Goal: Task Accomplishment & Management: Manage account settings

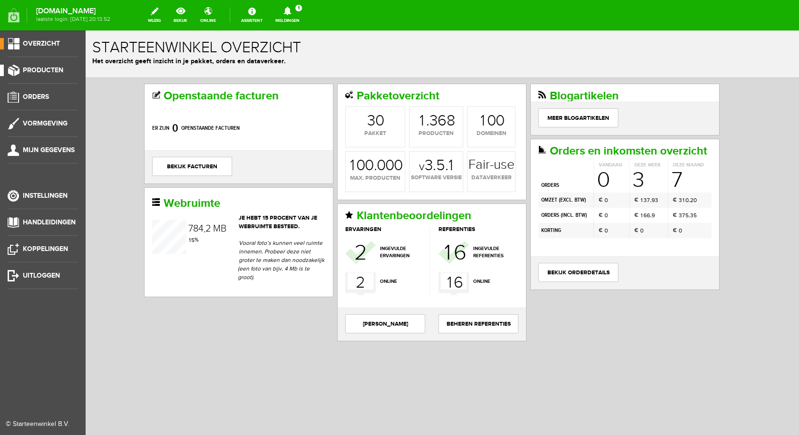
click at [53, 71] on span "Producten" at bounding box center [43, 70] width 40 height 8
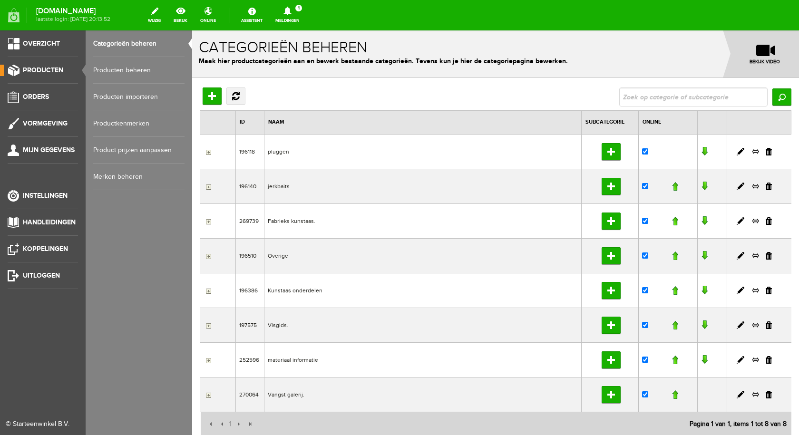
click at [147, 72] on link "Producten beheren" at bounding box center [138, 70] width 91 height 27
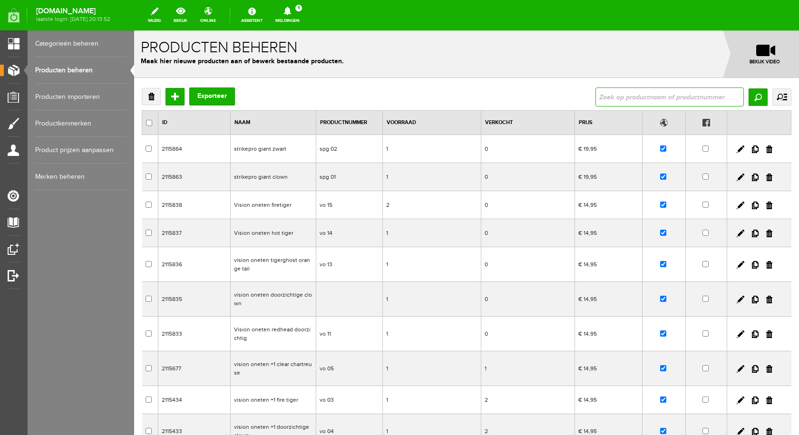
click at [664, 96] on input "text" at bounding box center [670, 97] width 148 height 19
type input "python f"
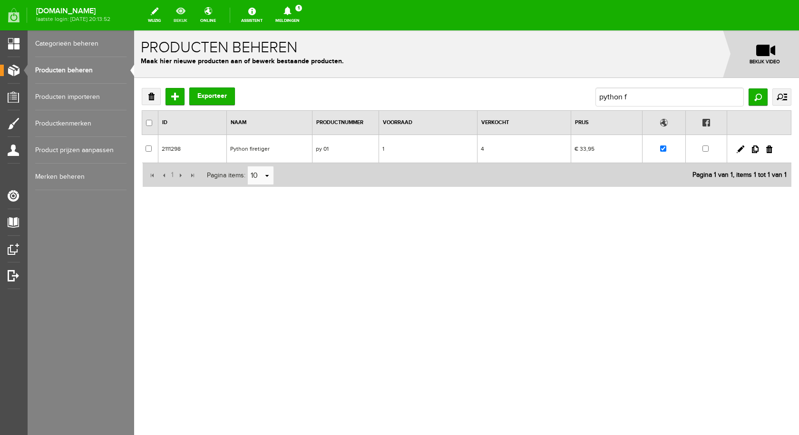
click at [190, 12] on link "bekijk" at bounding box center [180, 15] width 25 height 21
click at [663, 149] on input "checkbox" at bounding box center [663, 149] width 6 height 6
checkbox input "false"
click at [258, 148] on td "Python firetiger" at bounding box center [270, 149] width 86 height 28
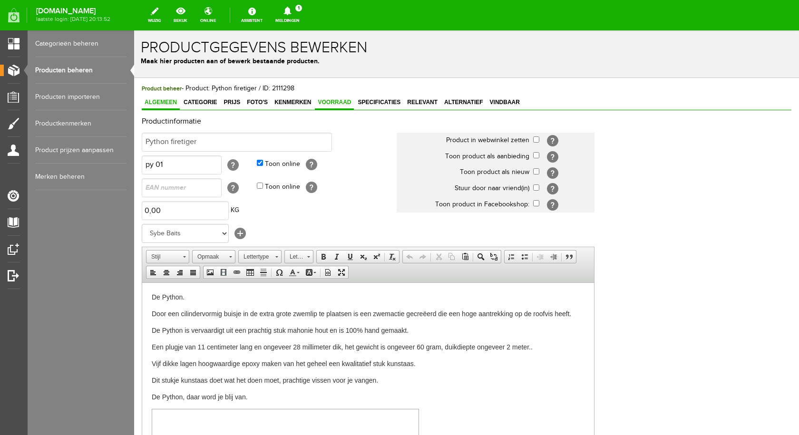
click at [327, 98] on link "Voorraad" at bounding box center [334, 103] width 39 height 14
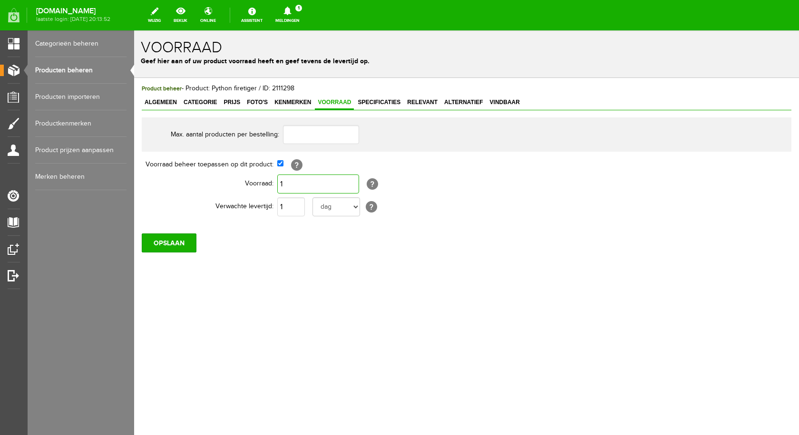
click at [323, 186] on input "1" at bounding box center [318, 184] width 82 height 19
type input "0"
click at [179, 236] on input "OPSLAAN" at bounding box center [169, 243] width 55 height 19
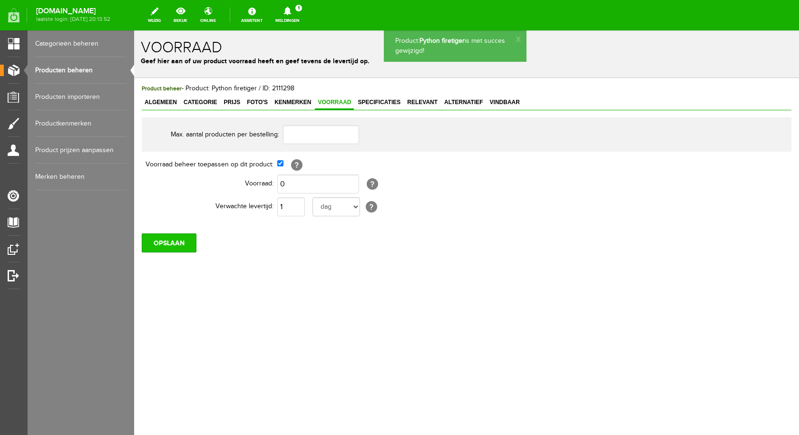
click at [170, 238] on input "OPSLAAN" at bounding box center [169, 243] width 55 height 19
click at [52, 67] on link "Producten beheren" at bounding box center [80, 70] width 91 height 27
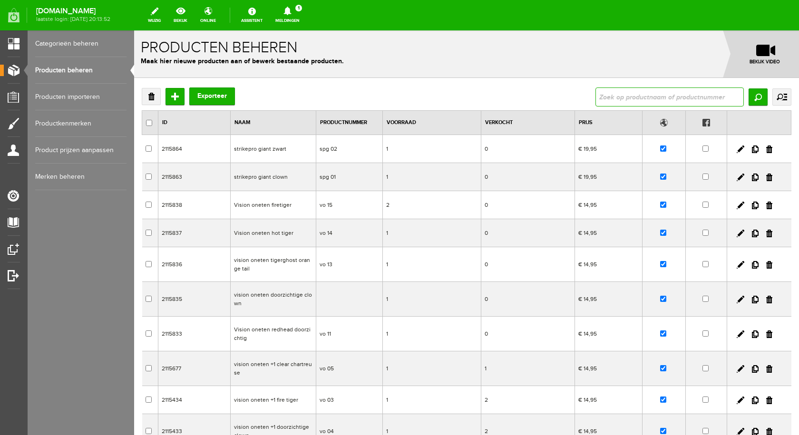
click at [624, 92] on input "text" at bounding box center [670, 97] width 148 height 19
paste input "vision oneten +1 fire tiger"
type input "vision oneten +1 fire tiger"
click at [752, 98] on input "Zoeken" at bounding box center [758, 96] width 19 height 17
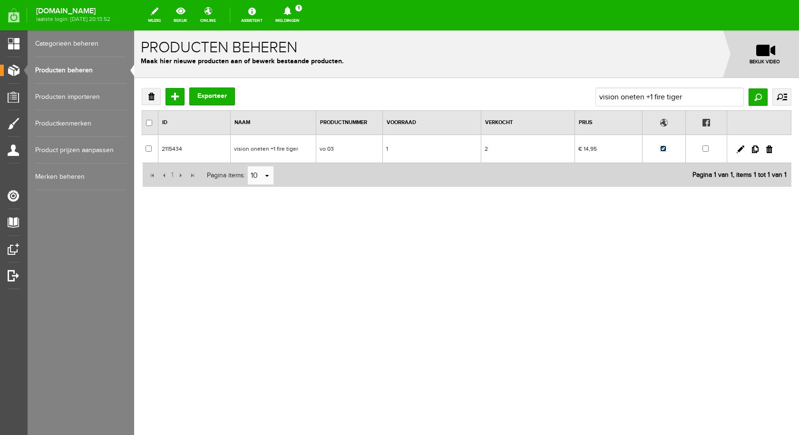
click at [665, 150] on input "checkbox" at bounding box center [663, 149] width 6 height 6
checkbox input "false"
click at [272, 149] on td "vision oneten +1 fire tiger" at bounding box center [274, 149] width 86 height 28
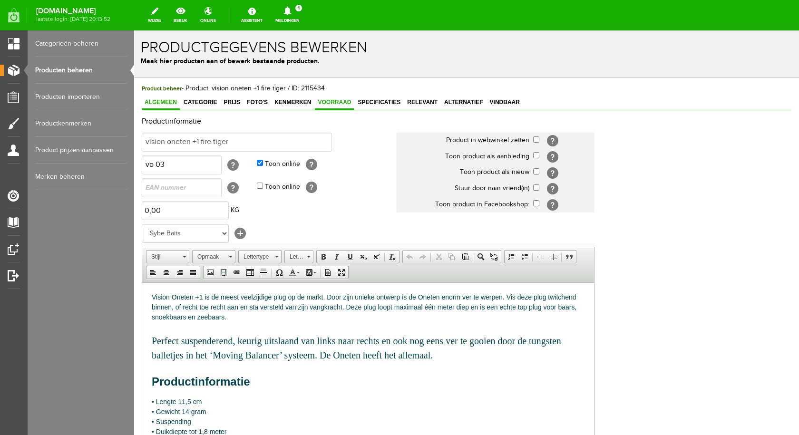
click at [329, 102] on span "Voorraad" at bounding box center [334, 102] width 39 height 7
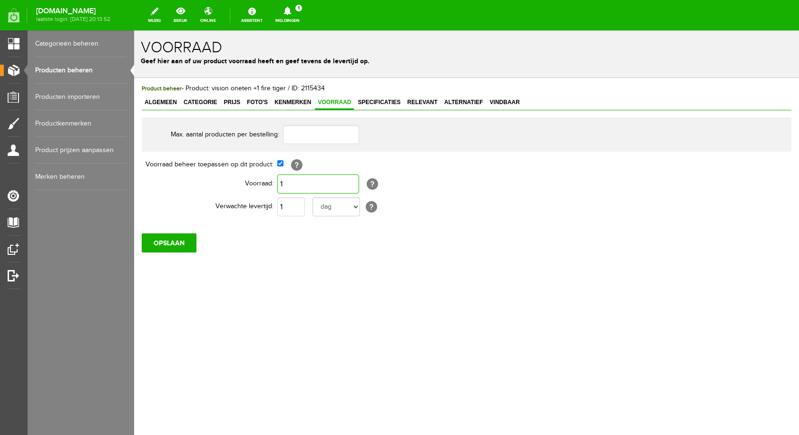
click at [313, 184] on input "1" at bounding box center [318, 184] width 82 height 19
type input "0"
click at [183, 239] on input "OPSLAAN" at bounding box center [169, 243] width 55 height 19
click at [174, 235] on input "OPSLAAN" at bounding box center [169, 243] width 55 height 19
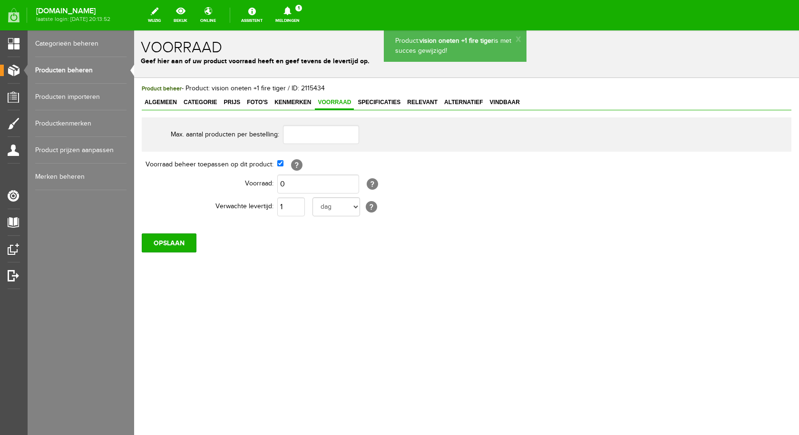
click at [72, 66] on link "Producten beheren" at bounding box center [80, 70] width 91 height 27
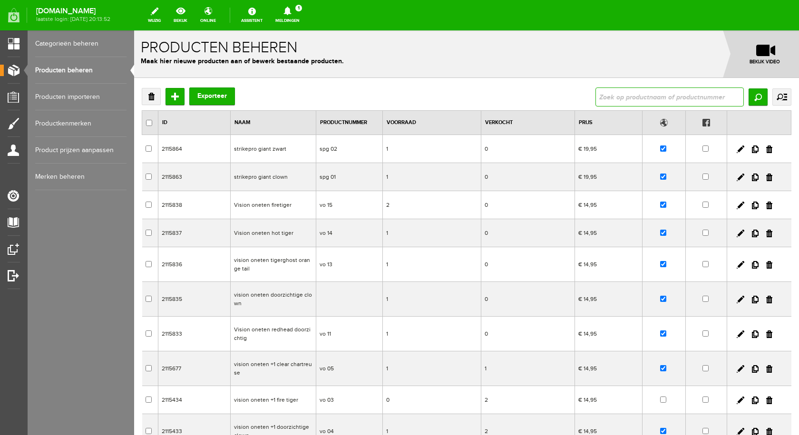
click at [607, 96] on input "text" at bounding box center [670, 97] width 148 height 19
type input "vision oneten +1 clear chartreuse"
click at [750, 91] on input "Zoeken" at bounding box center [758, 96] width 19 height 17
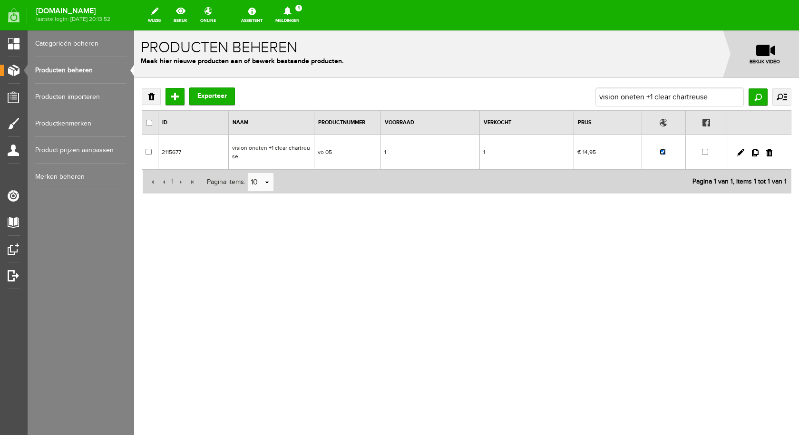
click at [664, 154] on input "checkbox" at bounding box center [663, 152] width 6 height 6
checkbox input "false"
click at [243, 148] on td "vision oneten +1 clear chartreuse" at bounding box center [271, 152] width 86 height 35
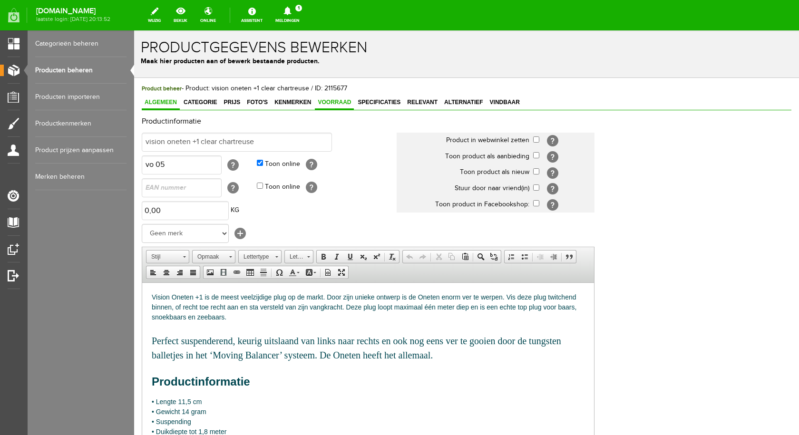
click at [320, 105] on span "Voorraad" at bounding box center [334, 102] width 39 height 7
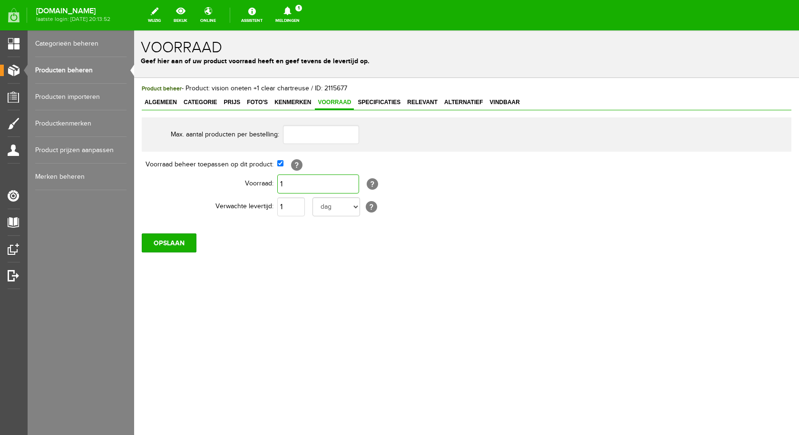
click at [299, 189] on input "1" at bounding box center [318, 184] width 82 height 19
type input "0"
click at [155, 246] on input "OPSLAAN" at bounding box center [169, 243] width 55 height 19
click at [184, 243] on input "OPSLAAN" at bounding box center [169, 243] width 55 height 19
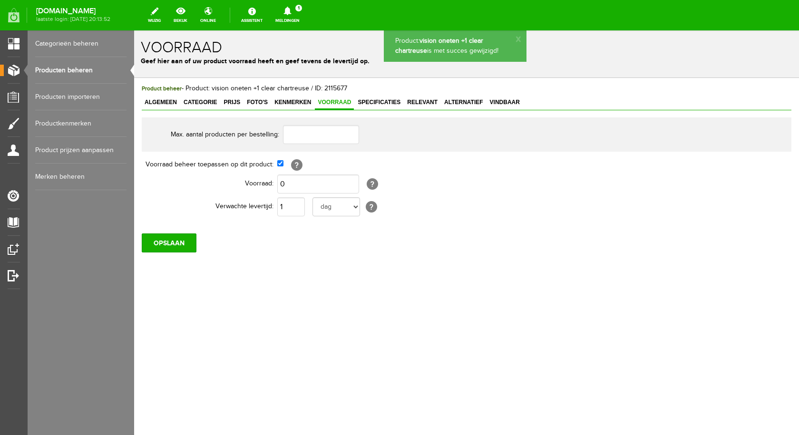
click at [74, 69] on link "Producten beheren" at bounding box center [80, 70] width 91 height 27
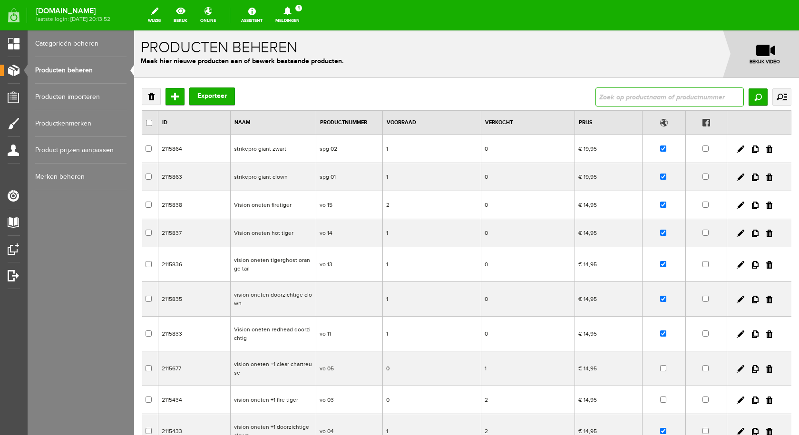
click at [596, 97] on input "text" at bounding box center [670, 97] width 148 height 19
type input "Vision Oneten +1 tigerghost orange tail"
click at [749, 94] on input "Zoeken" at bounding box center [758, 96] width 19 height 17
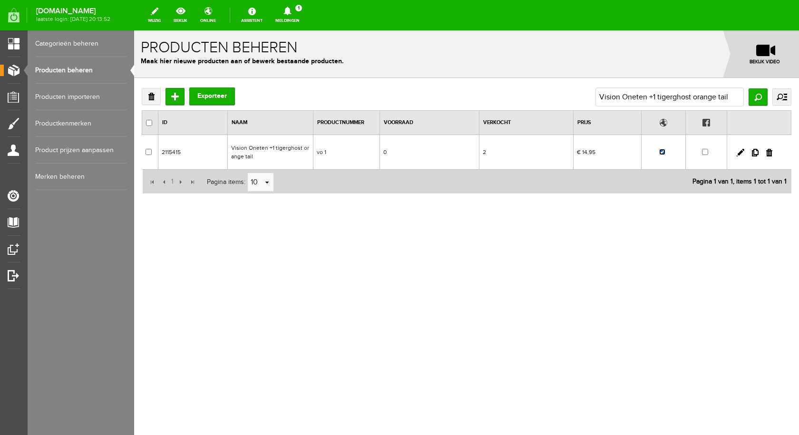
drag, startPoint x: 662, startPoint y: 152, endPoint x: 663, endPoint y: 157, distance: 4.8
click at [663, 157] on td at bounding box center [664, 152] width 44 height 35
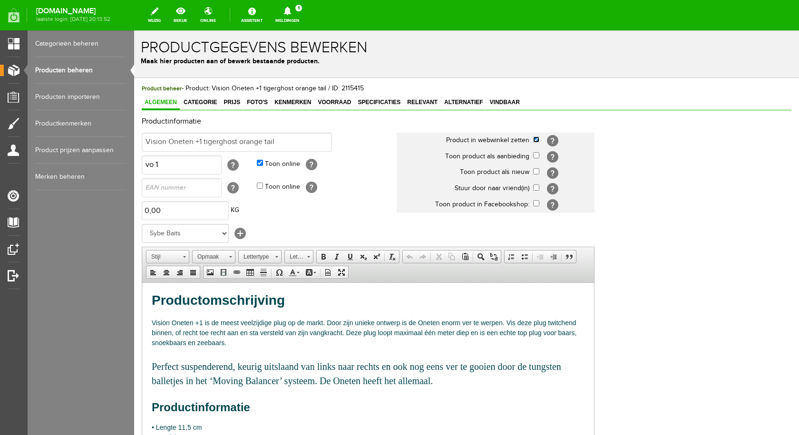
click at [536, 139] on input "checkbox" at bounding box center [536, 140] width 6 height 6
checkbox input "false"
click at [336, 102] on span "Voorraad" at bounding box center [334, 102] width 39 height 7
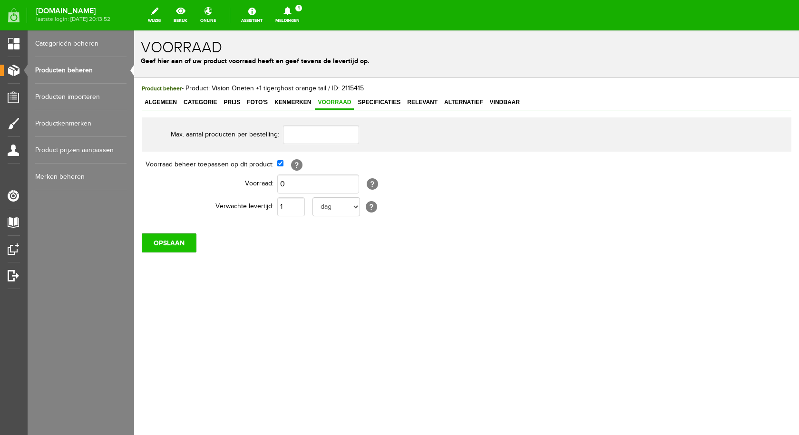
click at [172, 248] on input "OPSLAAN" at bounding box center [169, 243] width 55 height 19
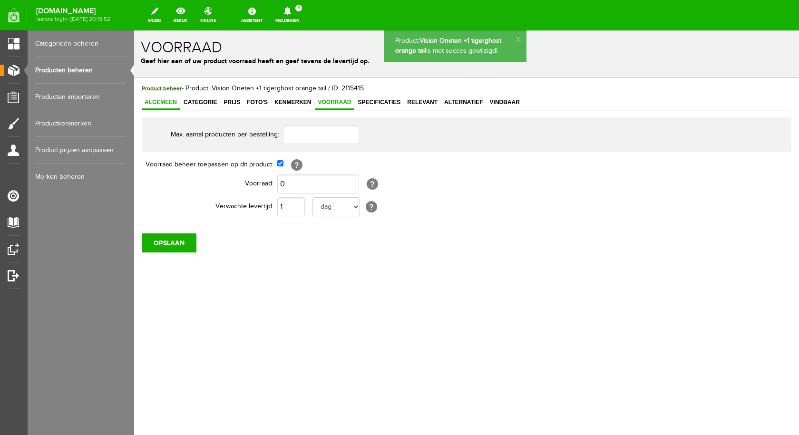
click at [163, 105] on span "Algemeen" at bounding box center [161, 102] width 38 height 7
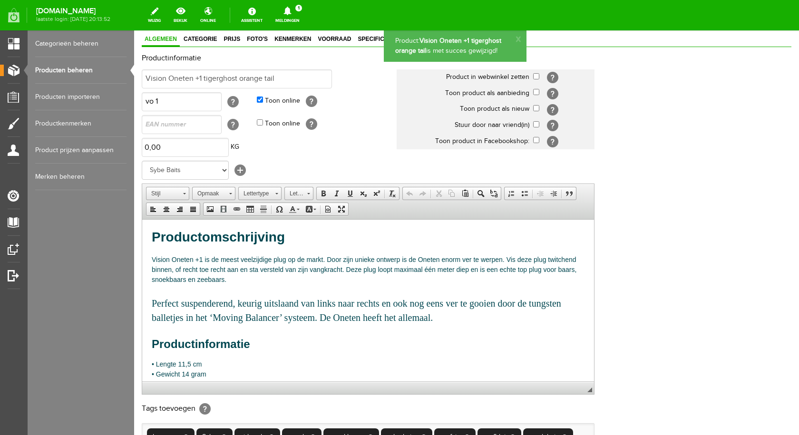
scroll to position [205, 0]
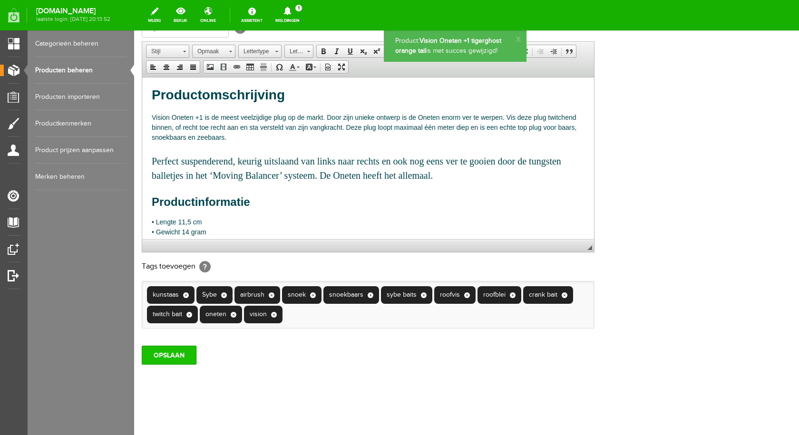
click at [175, 360] on input "OPSLAAN" at bounding box center [169, 355] width 55 height 19
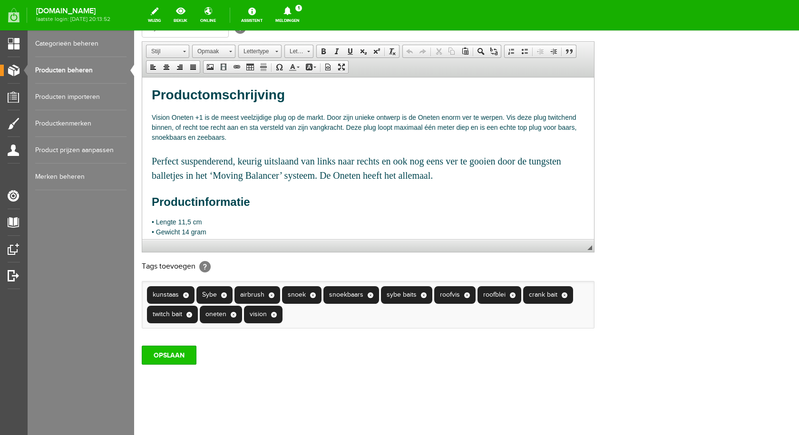
click at [172, 354] on input "OPSLAAN" at bounding box center [169, 355] width 55 height 19
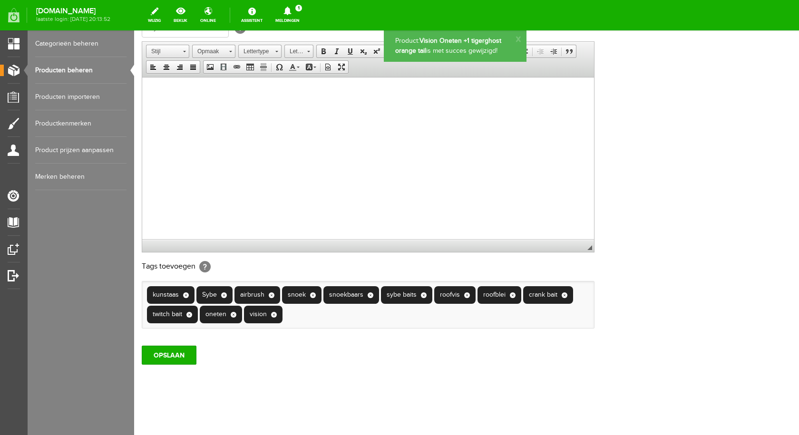
click at [52, 71] on link "Producten beheren" at bounding box center [80, 70] width 91 height 27
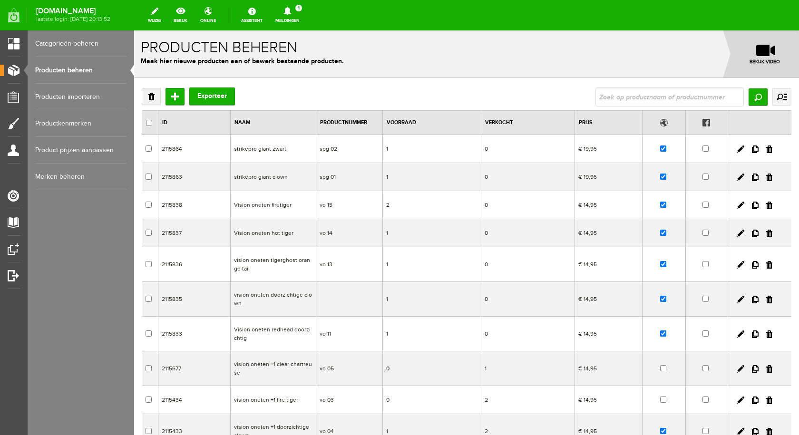
click at [278, 148] on td "strikepro giant zwart" at bounding box center [274, 149] width 86 height 28
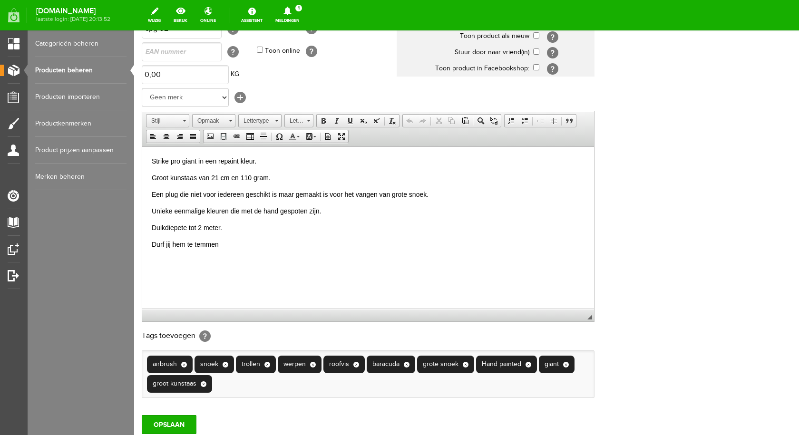
scroll to position [143, 0]
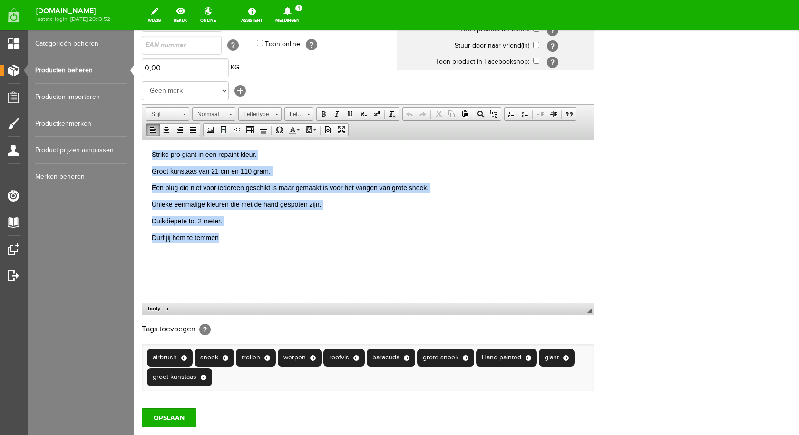
drag, startPoint x: 147, startPoint y: 152, endPoint x: 221, endPoint y: 245, distance: 118.4
click at [221, 245] on html "Strike pro giant in een repaint kleur. Groot kunstaas van 21 cm en 110 gram. Ee…" at bounding box center [368, 196] width 452 height 112
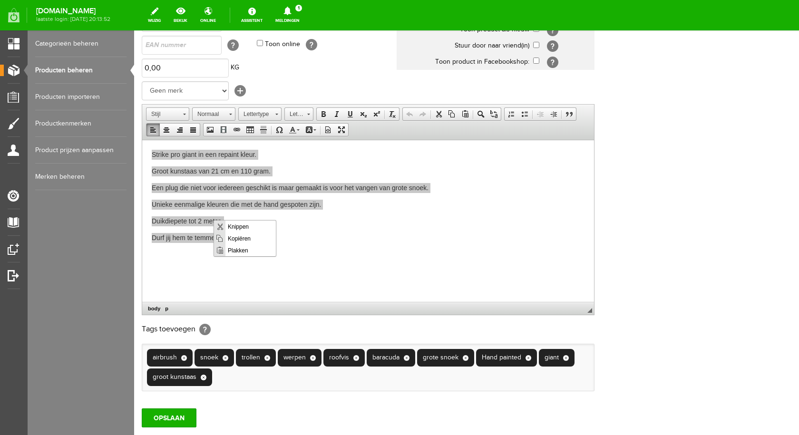
scroll to position [0, 0]
click at [245, 237] on span "Kopiëren" at bounding box center [250, 238] width 50 height 12
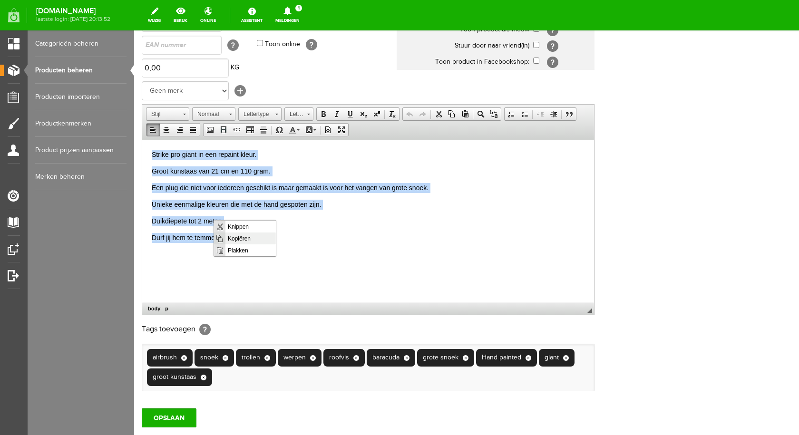
copy body "Strike pro giant in een repaint kleur. Groot kunstaas van 21 cm en 110 gram. Ee…"
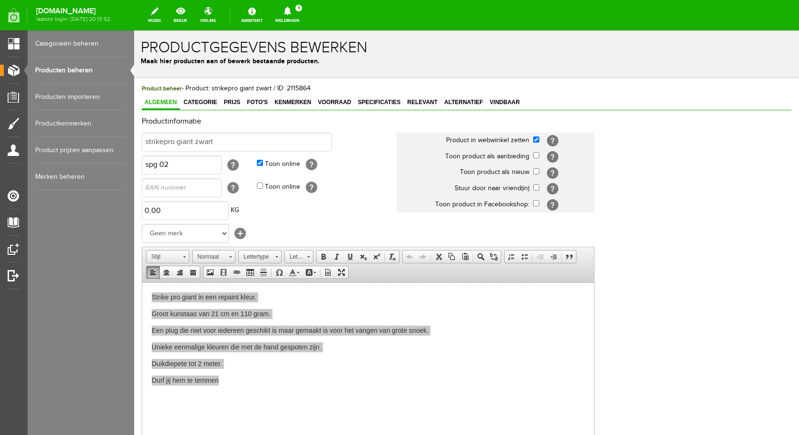
click at [75, 68] on link "Producten beheren" at bounding box center [80, 70] width 91 height 27
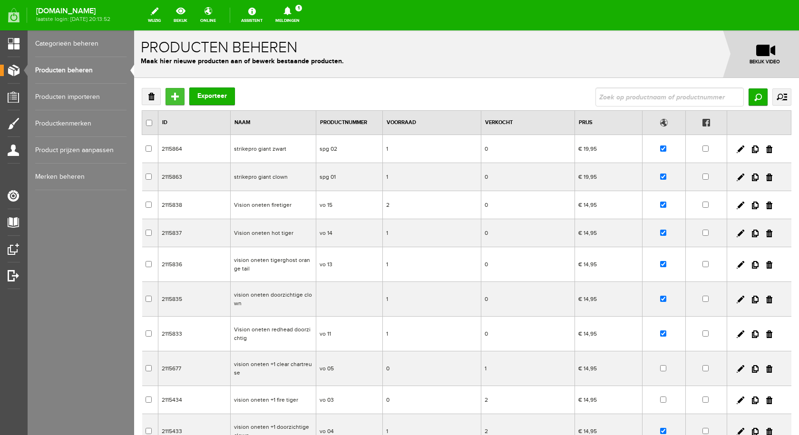
drag, startPoint x: 175, startPoint y: 98, endPoint x: 309, endPoint y: 128, distance: 137.1
click at [175, 98] on input "Toevoegen" at bounding box center [175, 96] width 19 height 17
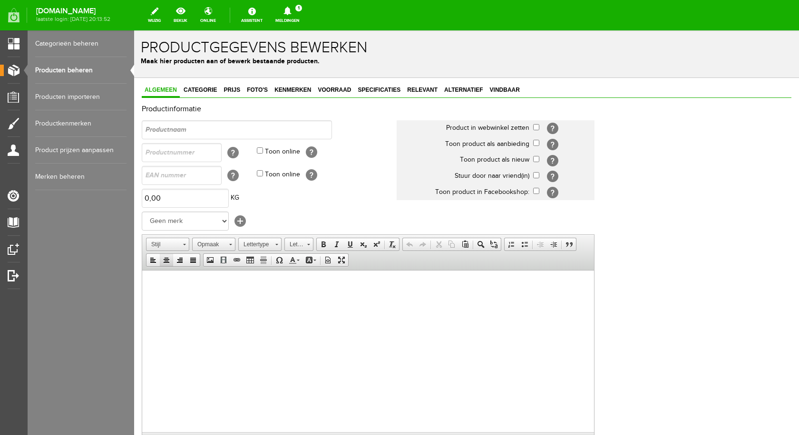
click at [168, 290] on html at bounding box center [368, 284] width 452 height 29
drag, startPoint x: 170, startPoint y: 494, endPoint x: 153, endPoint y: 283, distance: 212.4
click at [153, 283] on p at bounding box center [368, 285] width 433 height 10
click at [179, 287] on span "Plakken" at bounding box center [190, 289] width 50 height 12
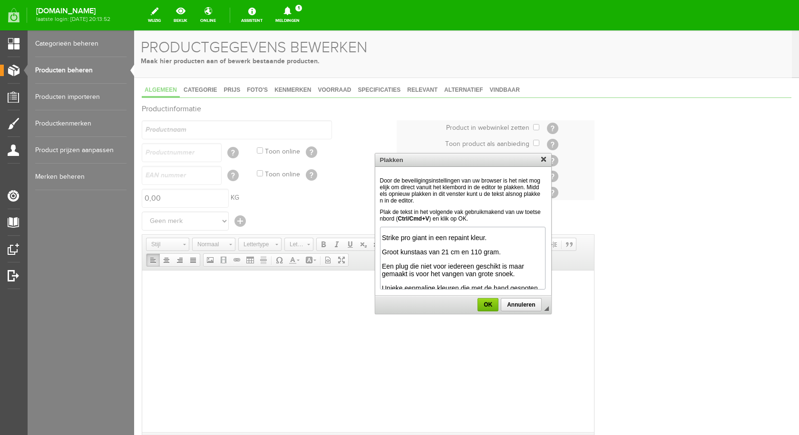
scroll to position [39, 0]
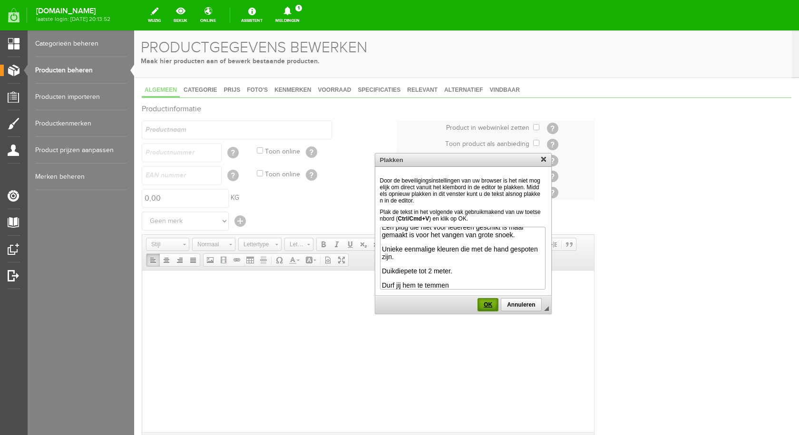
click at [480, 303] on span "OK" at bounding box center [488, 305] width 19 height 7
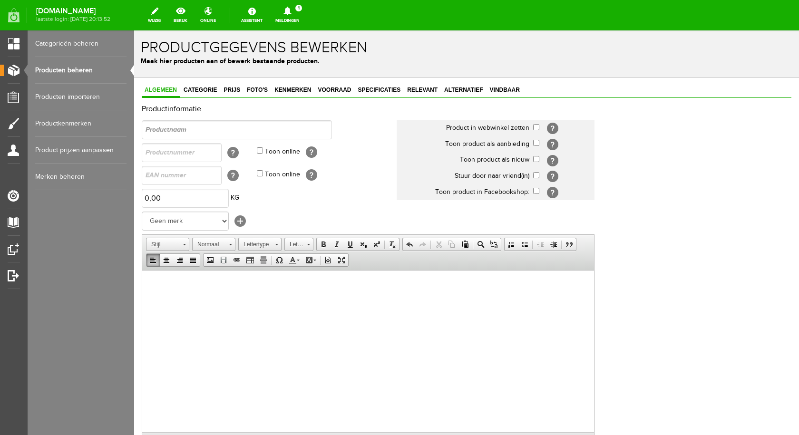
scroll to position [0, 0]
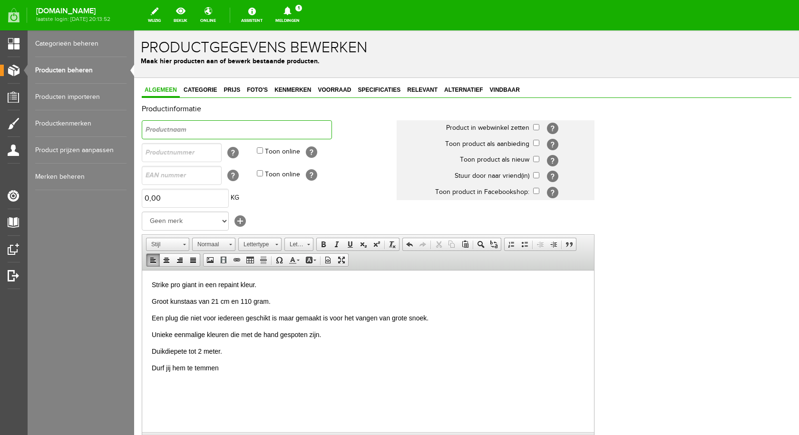
click at [194, 134] on input "text" at bounding box center [237, 129] width 190 height 19
type input "strike pro giant tigerghost orange tail"
click at [534, 126] on input "checkbox" at bounding box center [536, 127] width 6 height 6
checkbox input "true"
click at [171, 153] on input "text" at bounding box center [182, 152] width 80 height 19
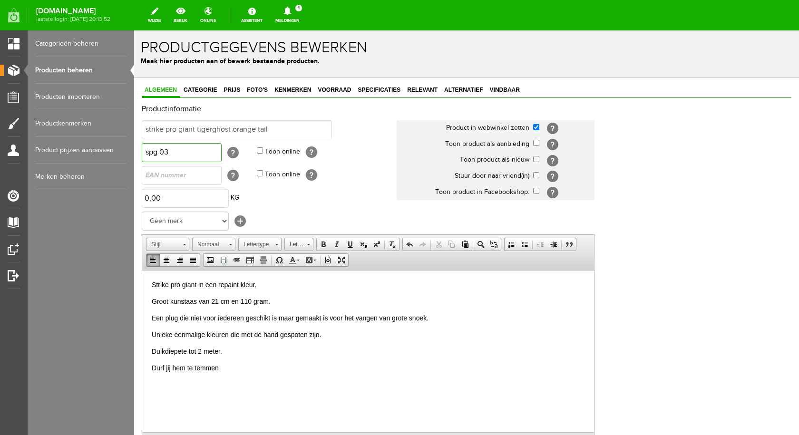
type input "spg 03"
click at [258, 150] on input "Toon online" at bounding box center [260, 150] width 6 height 6
checkbox input "true"
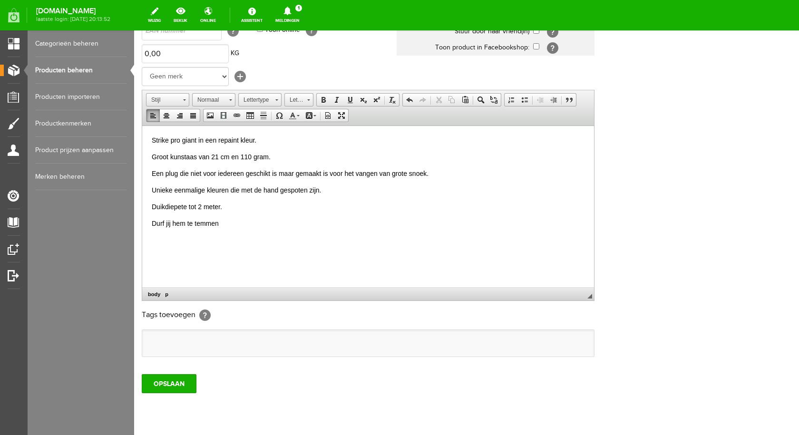
scroll to position [173, 0]
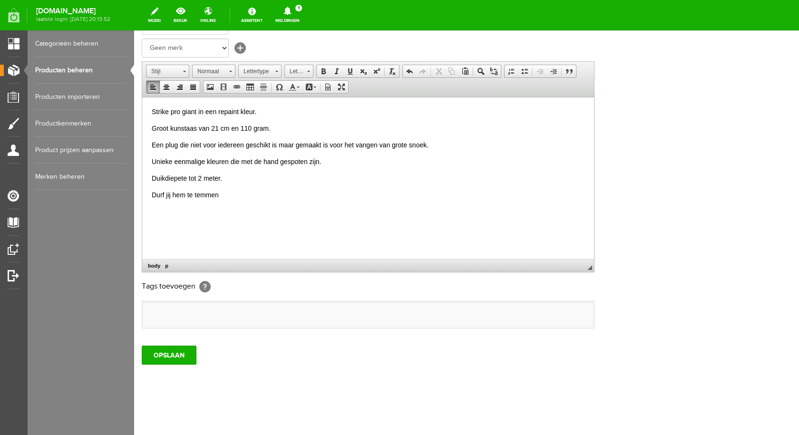
click at [198, 310] on ul at bounding box center [368, 315] width 452 height 27
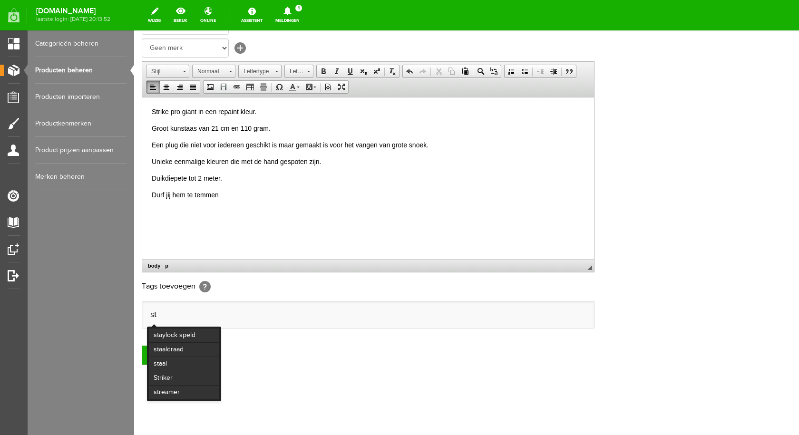
type input "s"
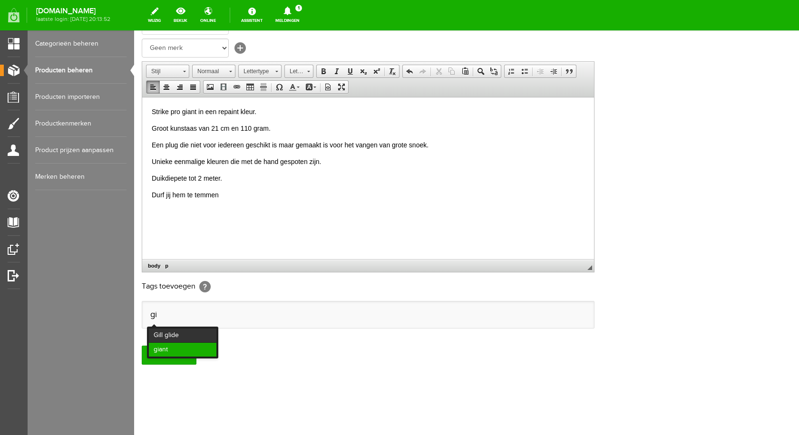
type input "gi"
click at [199, 348] on li "giant" at bounding box center [183, 350] width 68 height 14
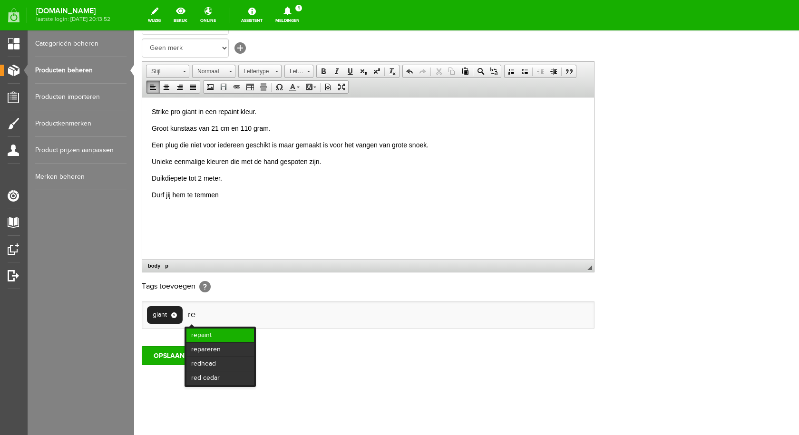
type input "re"
click at [228, 333] on li "repaint" at bounding box center [220, 336] width 68 height 14
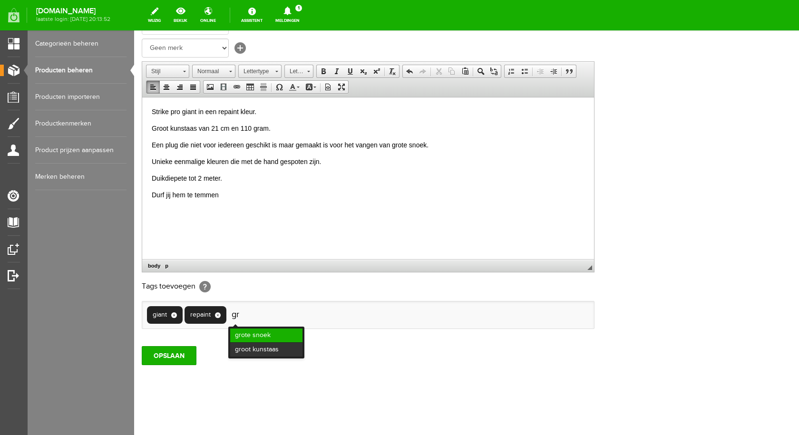
type input "gr"
click at [246, 332] on li "grote snoek" at bounding box center [266, 336] width 72 height 14
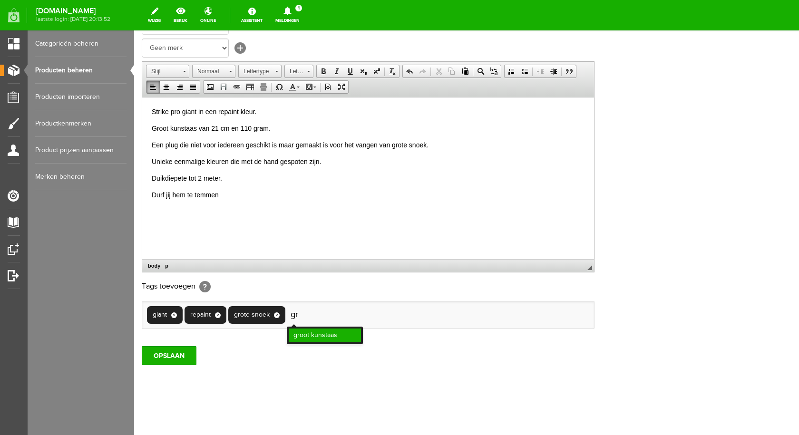
type input "gr"
click at [303, 334] on li "groot kunstaas" at bounding box center [325, 336] width 72 height 14
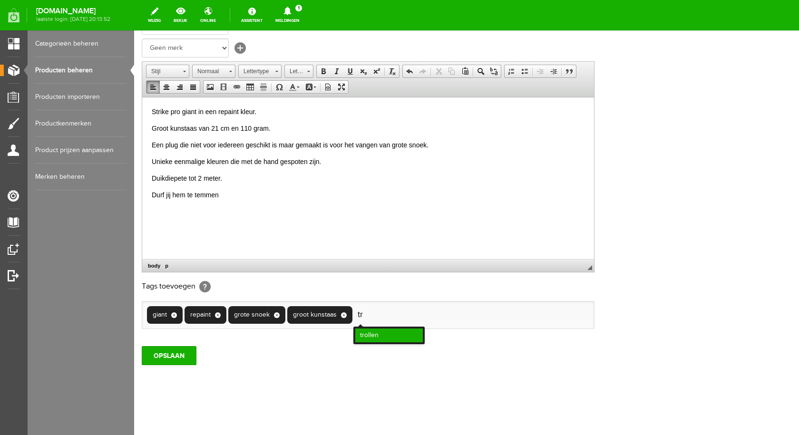
type input "tr"
click at [379, 334] on li "trollen" at bounding box center [389, 336] width 68 height 14
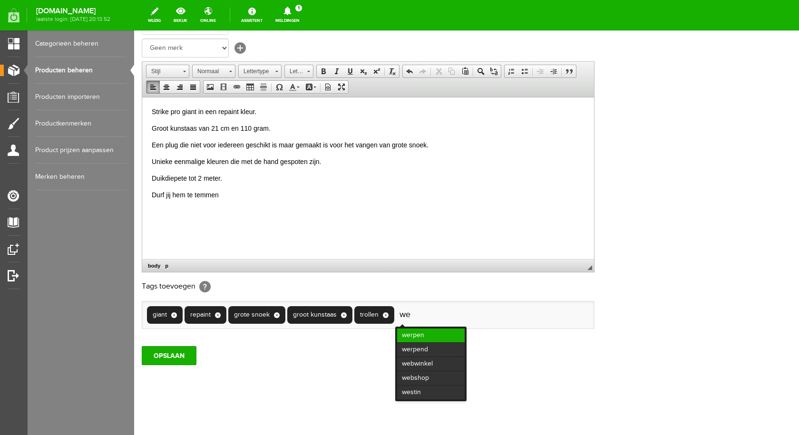
type input "we"
click at [407, 333] on li "werpen" at bounding box center [431, 336] width 68 height 14
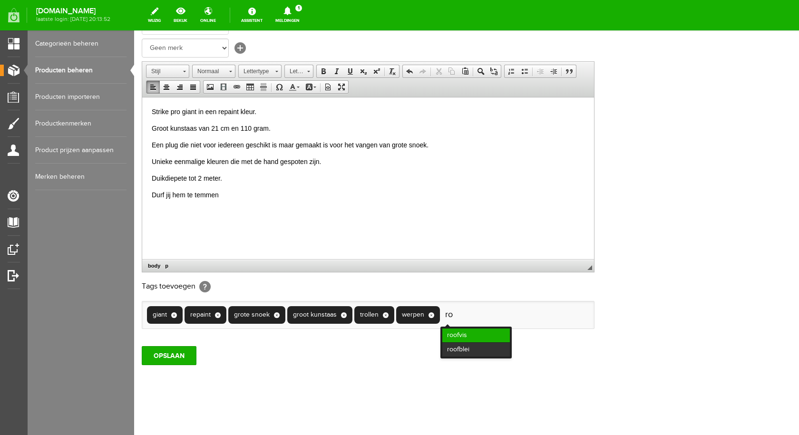
type input "ro"
click at [464, 333] on li "roofvis" at bounding box center [476, 336] width 68 height 14
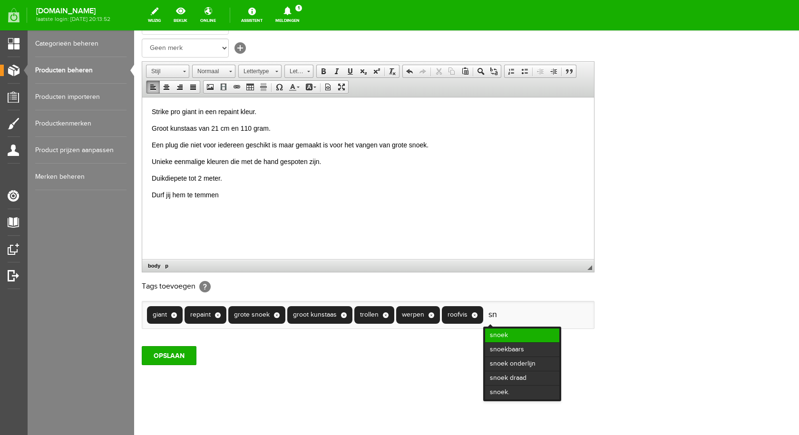
type input "sn"
click at [504, 331] on li "snoek" at bounding box center [522, 336] width 74 height 14
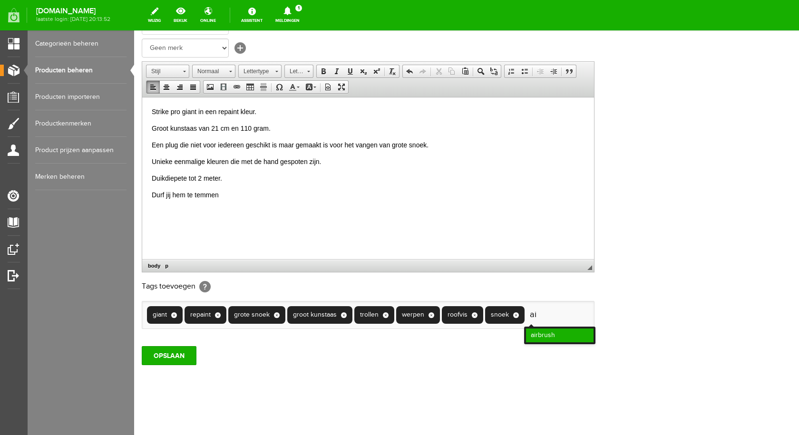
type input "ai"
click at [551, 337] on li "airbrush" at bounding box center [560, 336] width 68 height 14
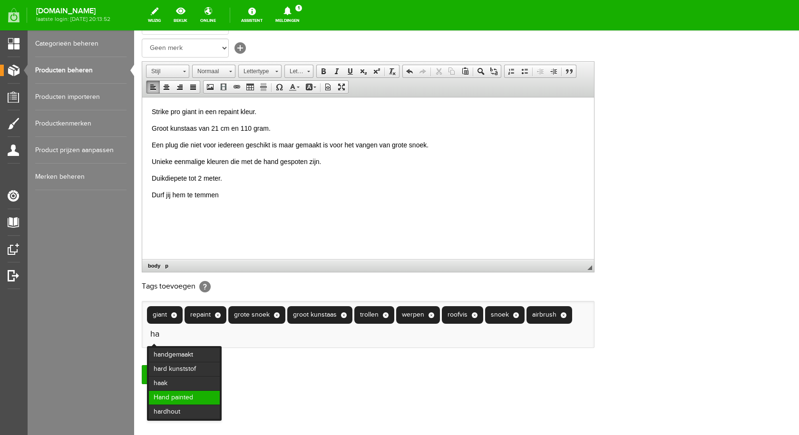
type input "ha"
click at [201, 399] on li "Hand painted" at bounding box center [184, 398] width 71 height 14
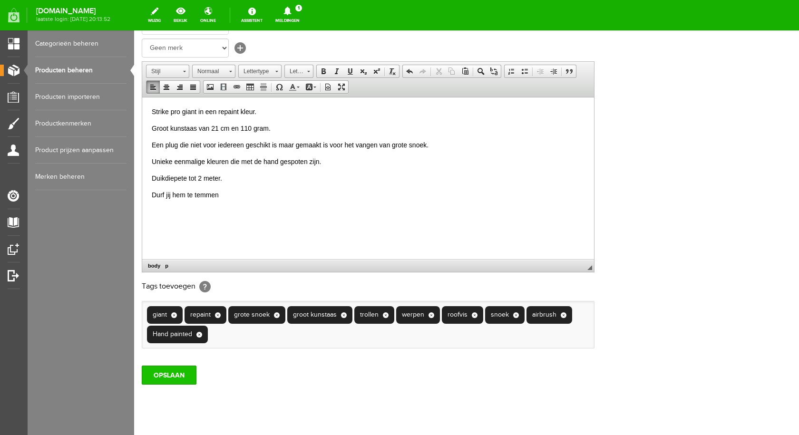
click at [186, 378] on input "OPSLAAN" at bounding box center [169, 375] width 55 height 19
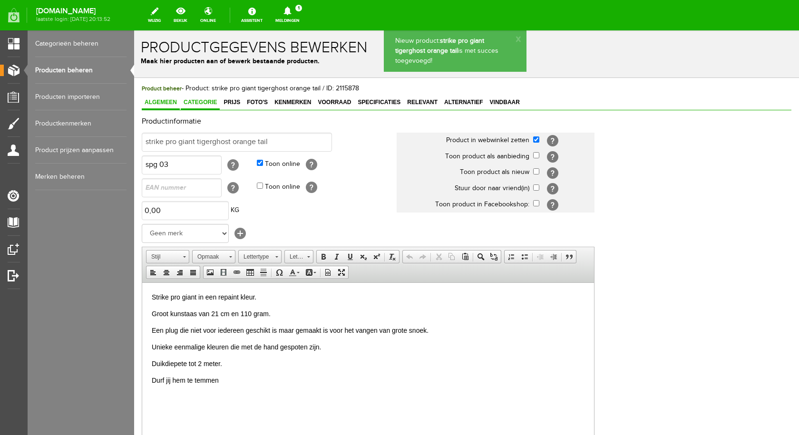
click at [202, 101] on span "Categorie" at bounding box center [200, 102] width 39 height 7
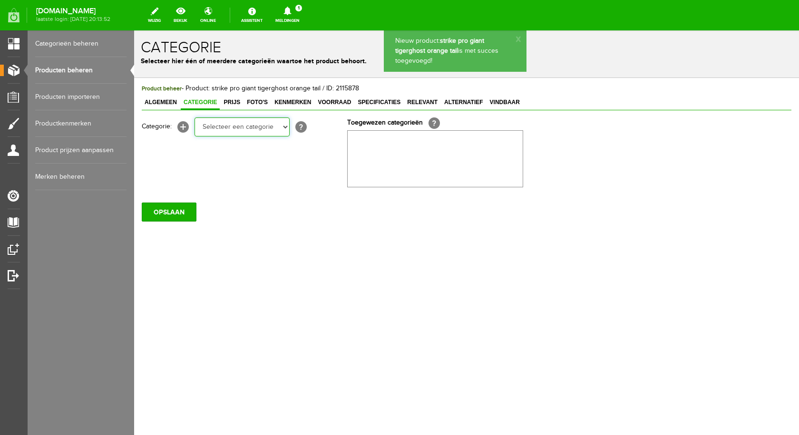
click at [241, 129] on select "Selecteer een categorie pluggen Python sheriff De schurk Swieber De Spok S-Cran…" at bounding box center [242, 126] width 95 height 19
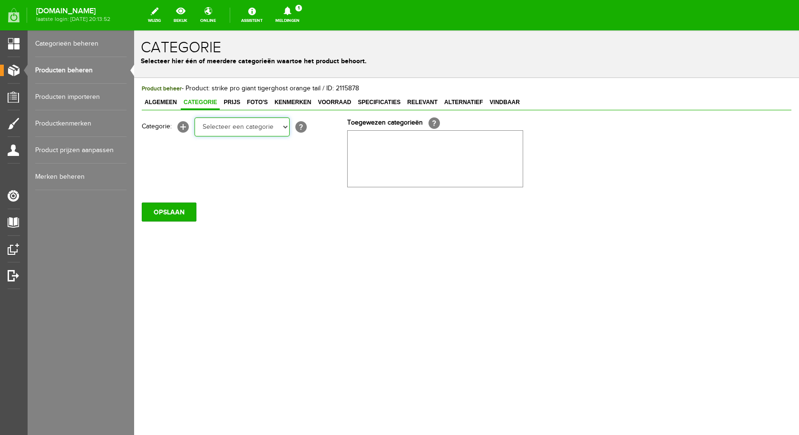
select select "282237"
click at [195, 117] on select "Selecteer een categorie pluggen Python sheriff De schurk Swieber De Spok S-Cran…" at bounding box center [242, 126] width 95 height 19
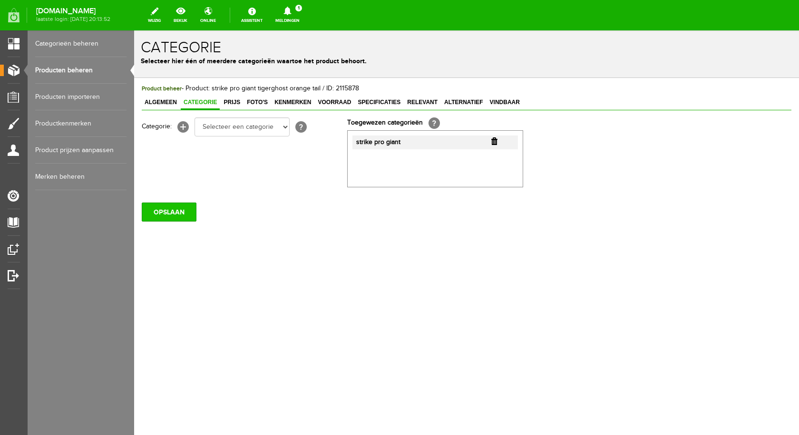
click at [177, 217] on input "OPSLAAN" at bounding box center [169, 212] width 55 height 19
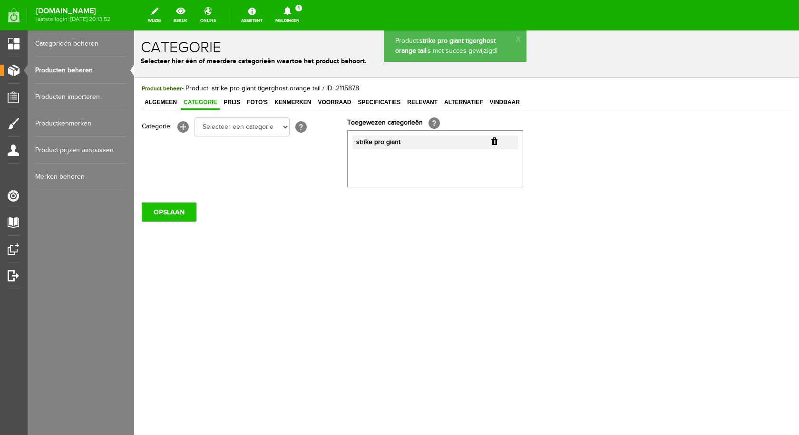
click at [187, 207] on input "OPSLAAN" at bounding box center [169, 212] width 55 height 19
click at [234, 99] on span "Prijs" at bounding box center [232, 102] width 22 height 7
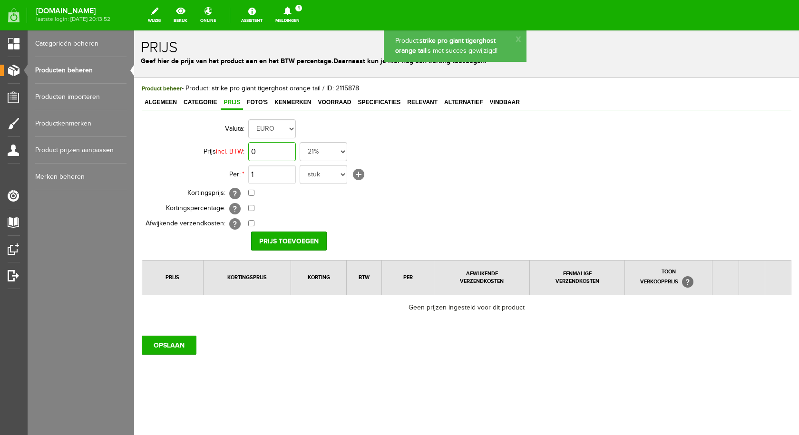
click at [274, 152] on input "0" at bounding box center [272, 151] width 48 height 19
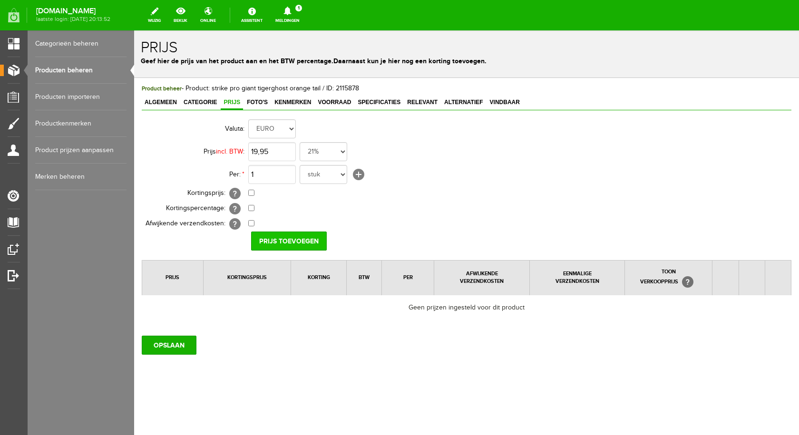
type input "€ 19,95"
click at [270, 239] on input "Prijs toevoegen" at bounding box center [289, 241] width 76 height 19
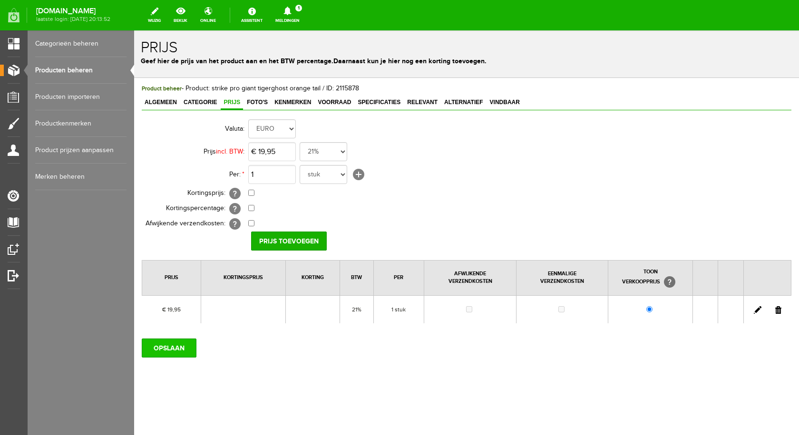
click at [169, 348] on input "OPSLAAN" at bounding box center [169, 348] width 55 height 19
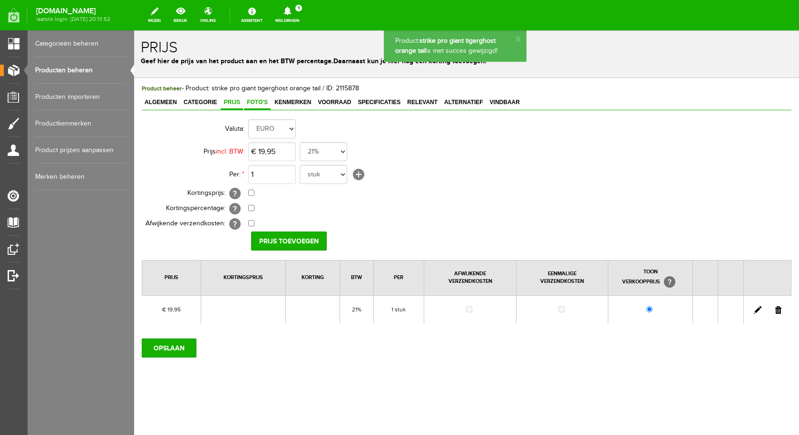
click at [254, 99] on span "Foto's" at bounding box center [257, 102] width 27 height 7
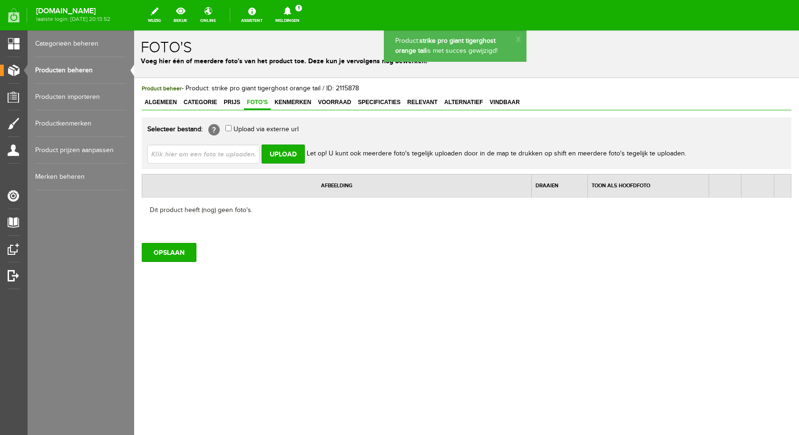
click at [235, 156] on input "file" at bounding box center [207, 154] width 120 height 18
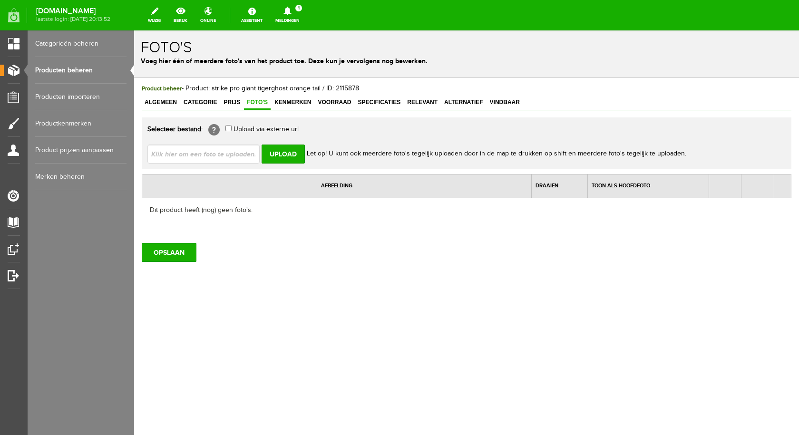
type input "C:\fakepath\strike pro giant.jpg"
type input "strike pro giant.jpg"
click at [290, 155] on input "Upload" at bounding box center [283, 154] width 43 height 19
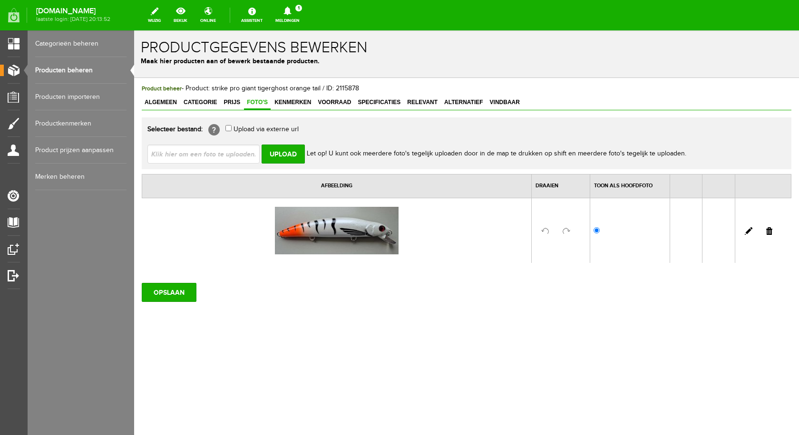
click at [168, 303] on div "Product beheer - Product: strike pro giant tigerghost orange tail / ID: 2115878…" at bounding box center [466, 225] width 665 height 294
click at [346, 101] on span "Voorraad" at bounding box center [334, 102] width 39 height 7
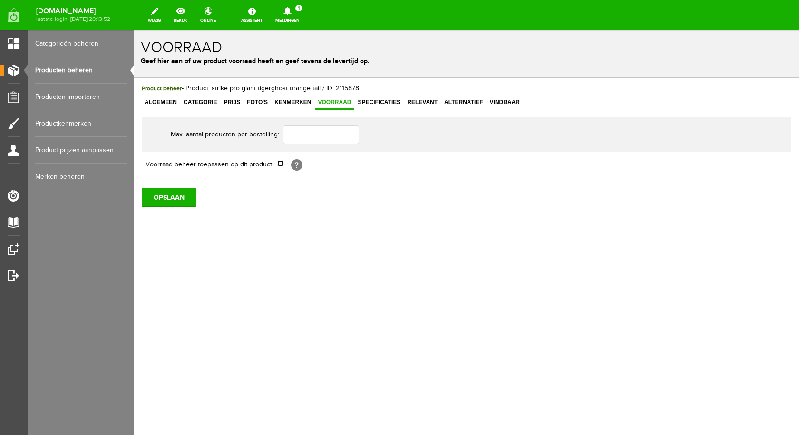
click at [279, 163] on input "checkbox" at bounding box center [280, 163] width 6 height 6
checkbox input "true"
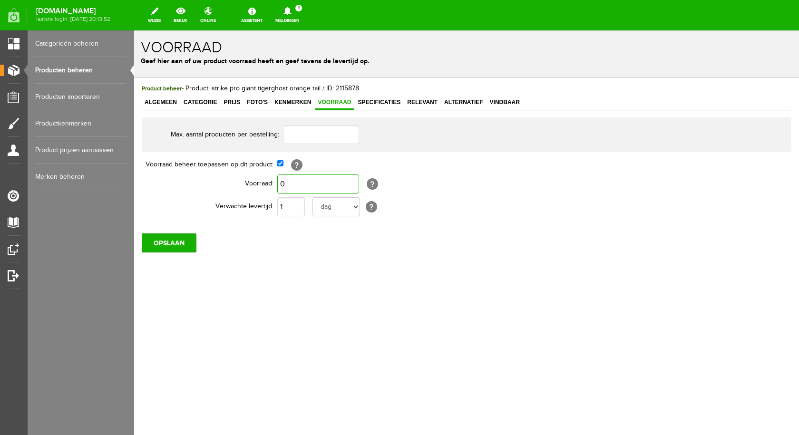
click at [295, 183] on input "0" at bounding box center [318, 184] width 82 height 19
type input "2"
click at [179, 242] on input "OPSLAAN" at bounding box center [169, 243] width 55 height 19
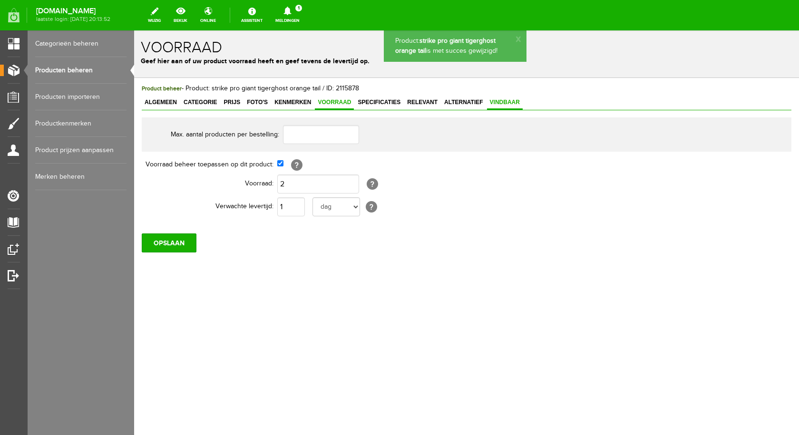
click at [501, 104] on span "Vindbaar" at bounding box center [505, 102] width 36 height 7
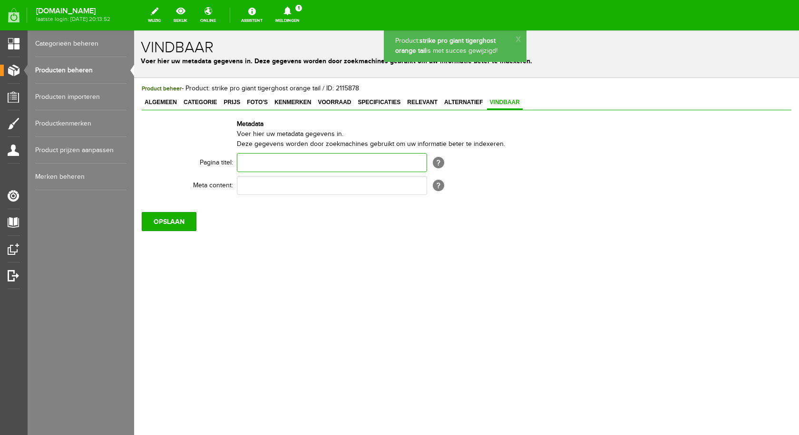
click at [325, 169] on input "text" at bounding box center [332, 162] width 190 height 19
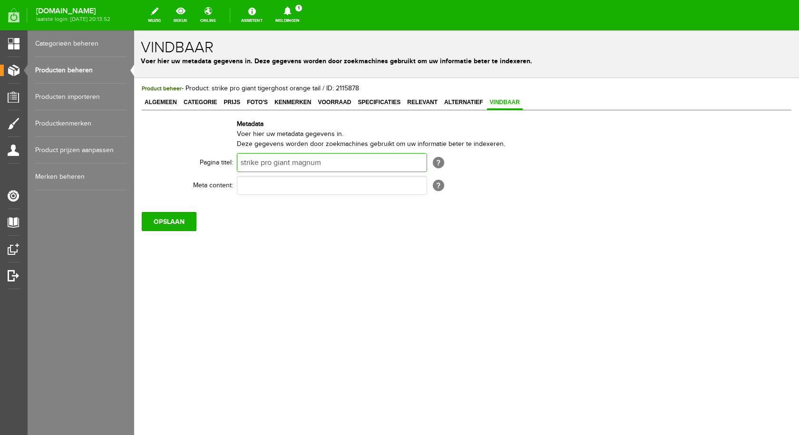
type input "strike pro giant magnum"
click at [292, 180] on input "text" at bounding box center [332, 185] width 190 height 19
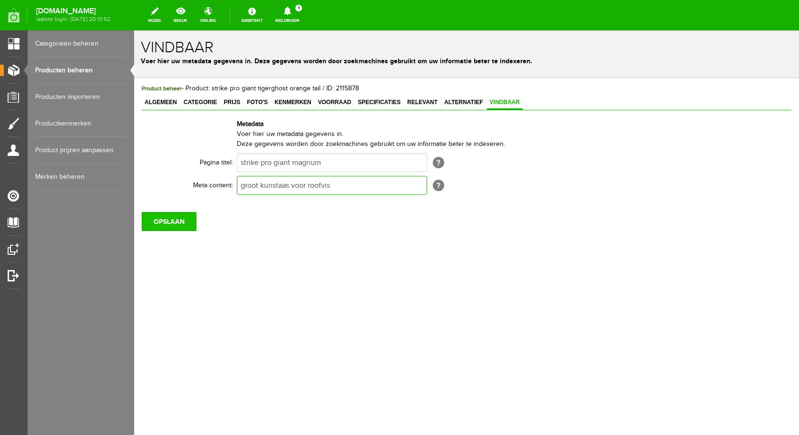
type input "groot kunstaas voor roofvis"
click at [186, 219] on input "OPSLAAN" at bounding box center [169, 221] width 55 height 19
click at [172, 223] on input "OPSLAAN" at bounding box center [169, 221] width 55 height 19
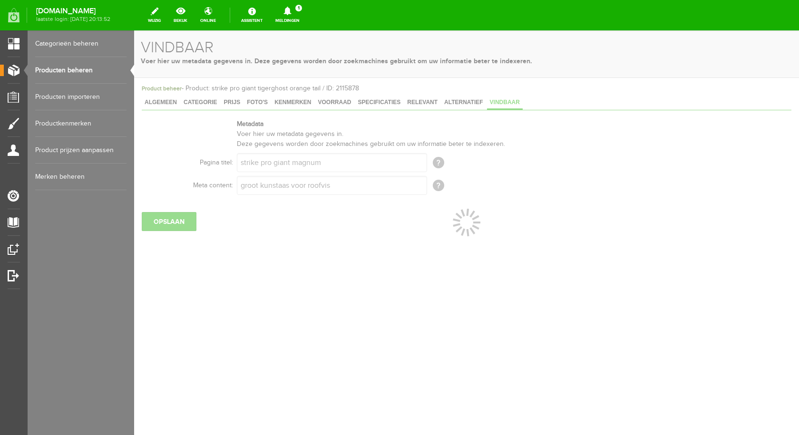
click at [60, 68] on link "Producten beheren" at bounding box center [80, 70] width 91 height 27
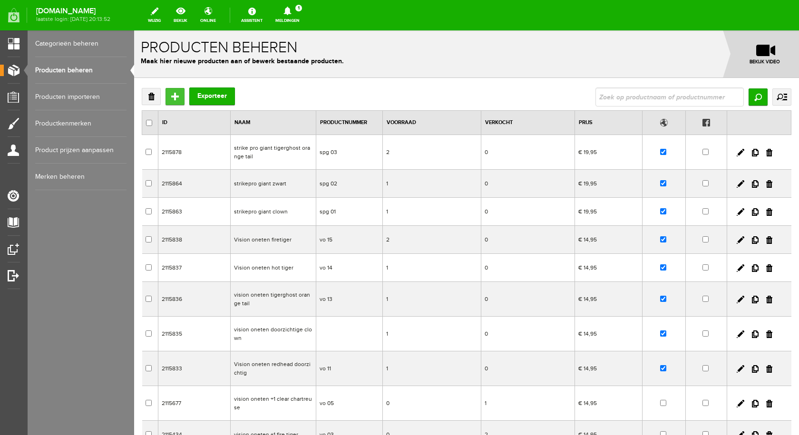
drag, startPoint x: 177, startPoint y: 92, endPoint x: 310, endPoint y: 123, distance: 136.7
click at [177, 92] on input "Toevoegen" at bounding box center [175, 96] width 19 height 17
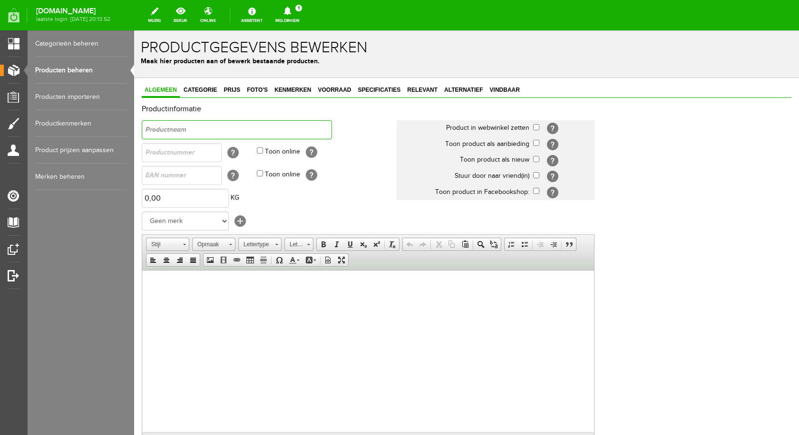
click at [216, 127] on input "text" at bounding box center [237, 129] width 190 height 19
type input "strike pro giant UV groen"
click at [154, 278] on html at bounding box center [368, 284] width 452 height 29
click at [150, 286] on html at bounding box center [368, 284] width 452 height 29
drag, startPoint x: 147, startPoint y: 285, endPoint x: 154, endPoint y: 286, distance: 7.2
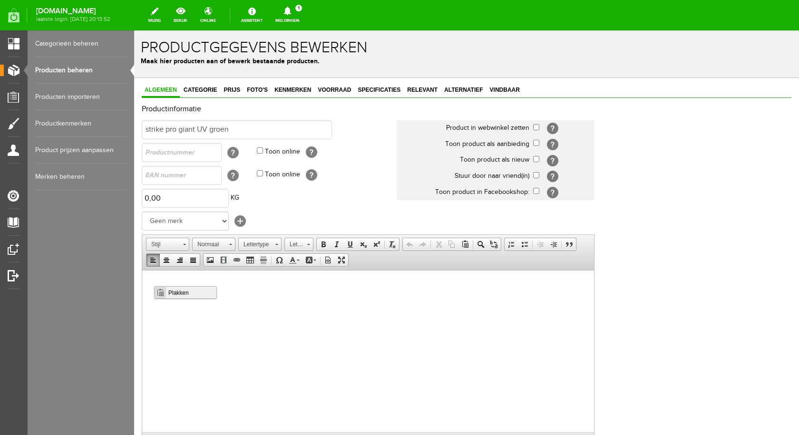
click at [187, 293] on span "Plakken" at bounding box center [191, 292] width 50 height 12
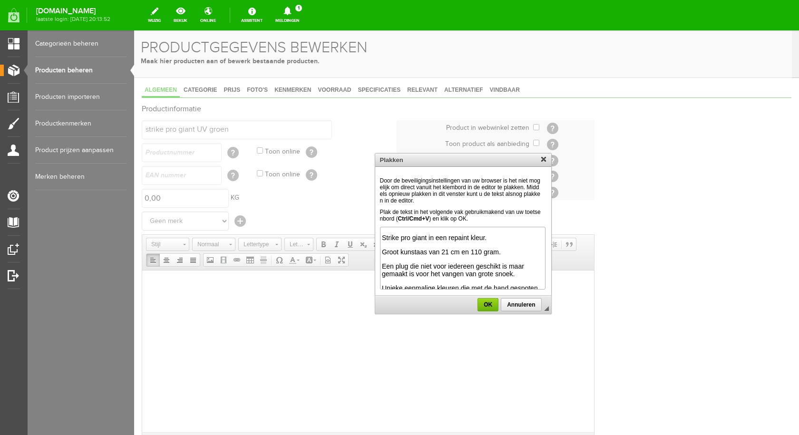
scroll to position [39, 0]
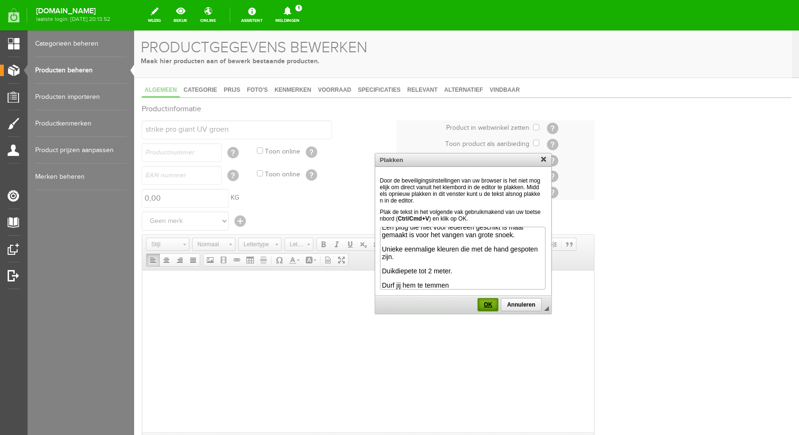
drag, startPoint x: 486, startPoint y: 306, endPoint x: 445, endPoint y: 36, distance: 273.3
click at [486, 306] on span "OK" at bounding box center [488, 305] width 19 height 7
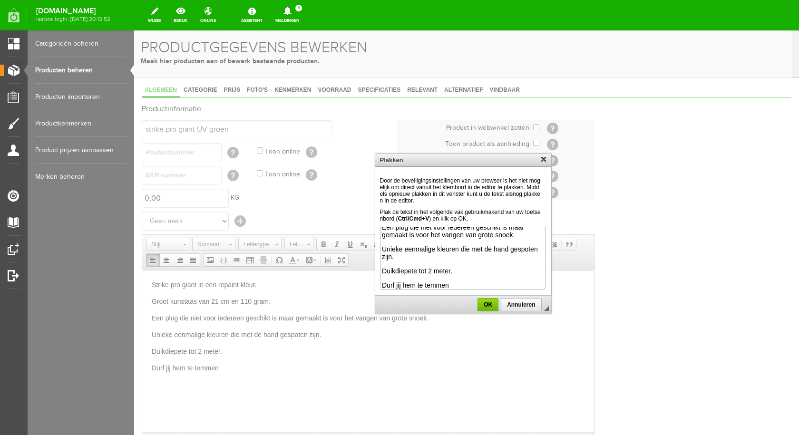
scroll to position [0, 0]
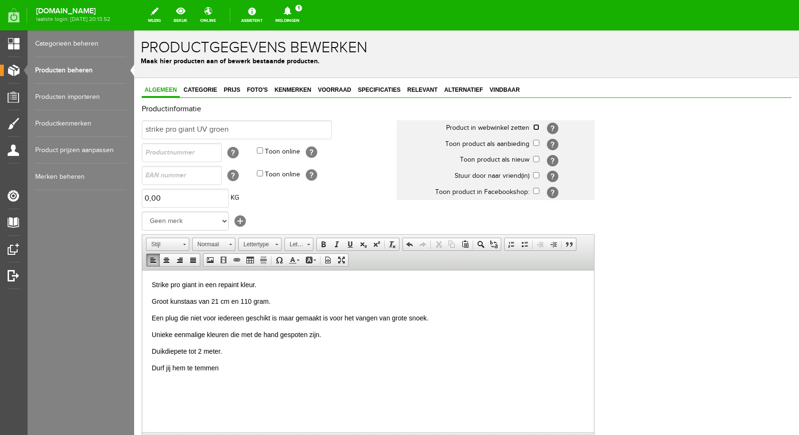
click at [535, 126] on input "checkbox" at bounding box center [536, 127] width 6 height 6
checkbox input "true"
click at [153, 149] on input "text" at bounding box center [182, 152] width 80 height 19
click at [179, 151] on input "SPG" at bounding box center [182, 152] width 80 height 19
type input "SPG 04"
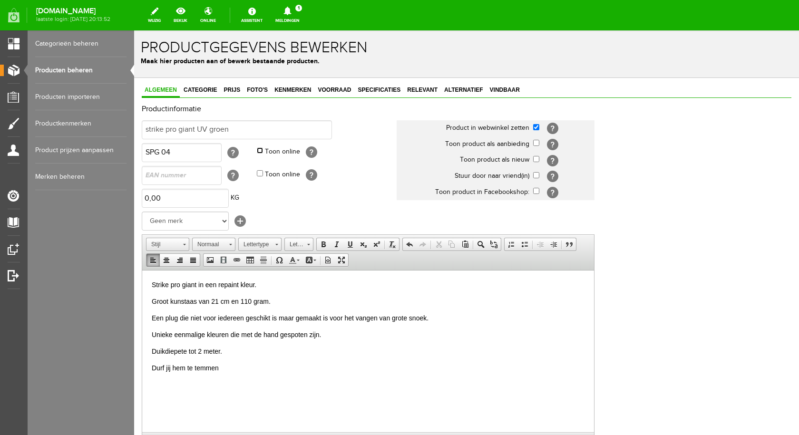
click at [259, 153] on input "Toon online" at bounding box center [260, 150] width 6 height 6
checkbox input "true"
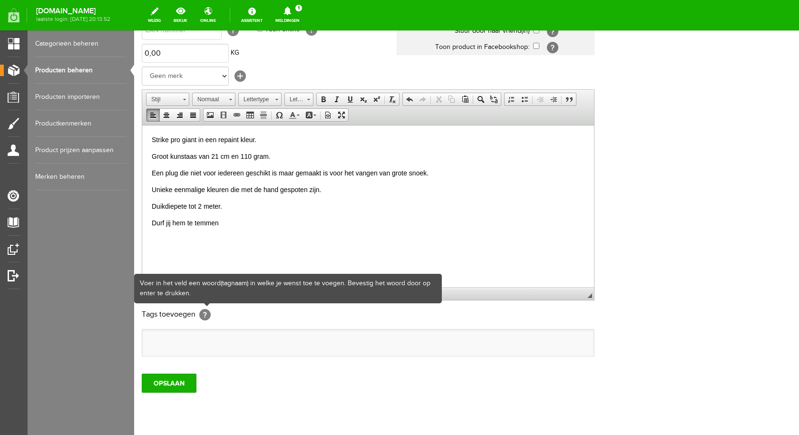
scroll to position [173, 0]
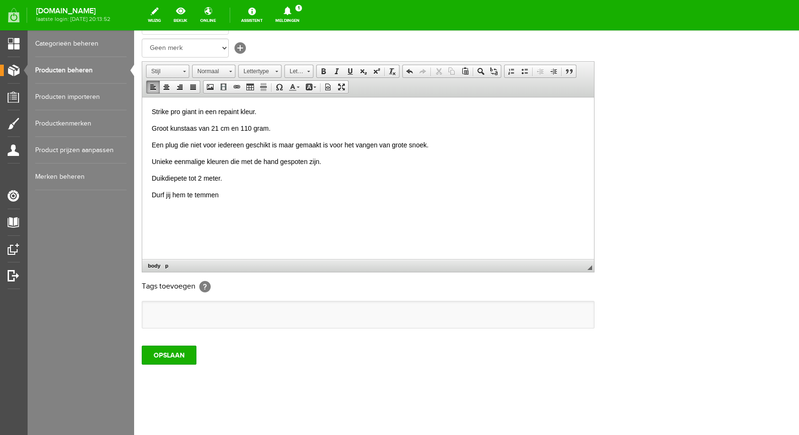
click at [186, 316] on ul at bounding box center [368, 315] width 452 height 27
type input "gr"
click at [195, 335] on li "grote snoek" at bounding box center [185, 336] width 72 height 14
type input "gr"
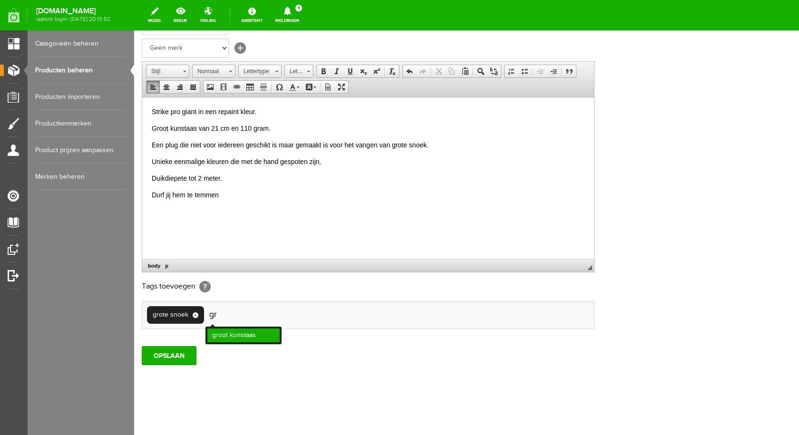
click at [229, 334] on li "groot kunstaas" at bounding box center [243, 336] width 72 height 14
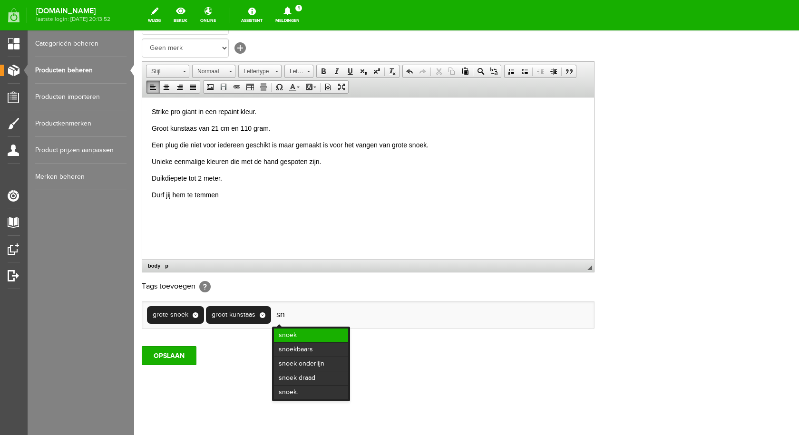
type input "sn"
click at [289, 335] on li "snoek" at bounding box center [311, 336] width 74 height 14
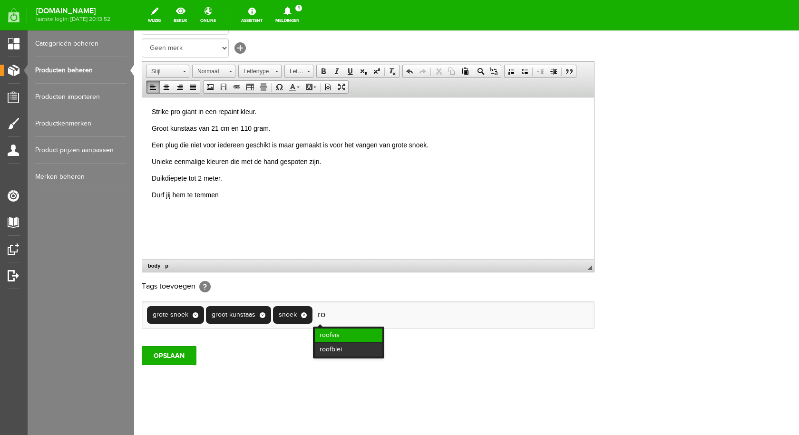
type input "ro"
click at [326, 335] on li "roofvis" at bounding box center [349, 336] width 68 height 14
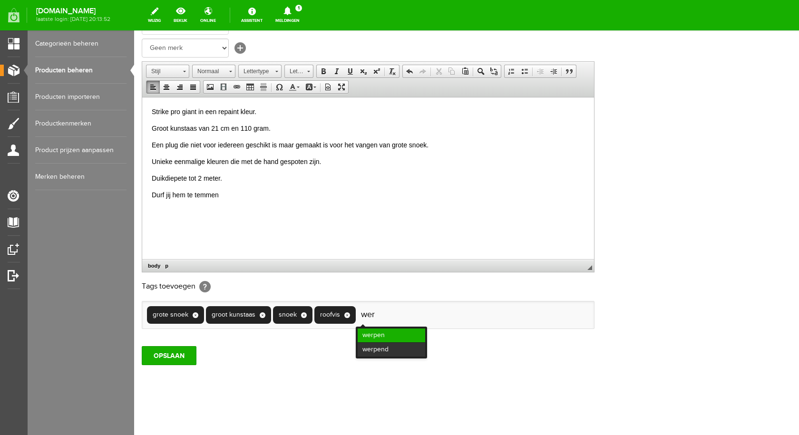
type input "wer"
click at [371, 336] on li "werpen" at bounding box center [392, 336] width 68 height 14
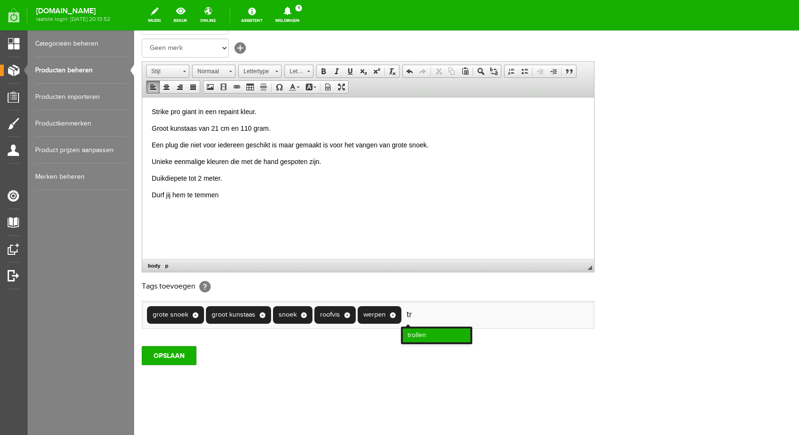
type input "tr"
click at [419, 338] on li "trollen" at bounding box center [437, 336] width 68 height 14
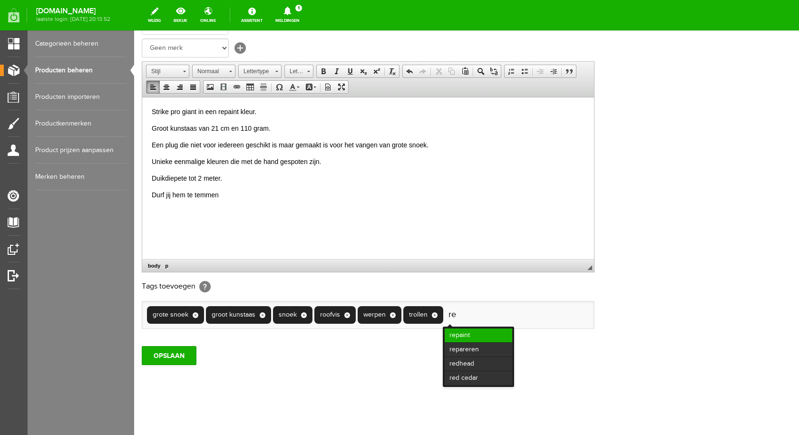
type input "re"
click at [462, 332] on li "repaint" at bounding box center [479, 336] width 68 height 14
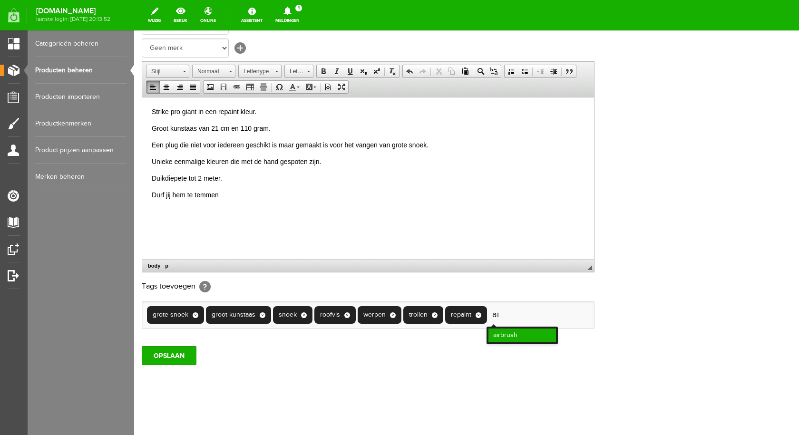
type input "ai"
click at [509, 335] on li "airbrush" at bounding box center [523, 336] width 68 height 14
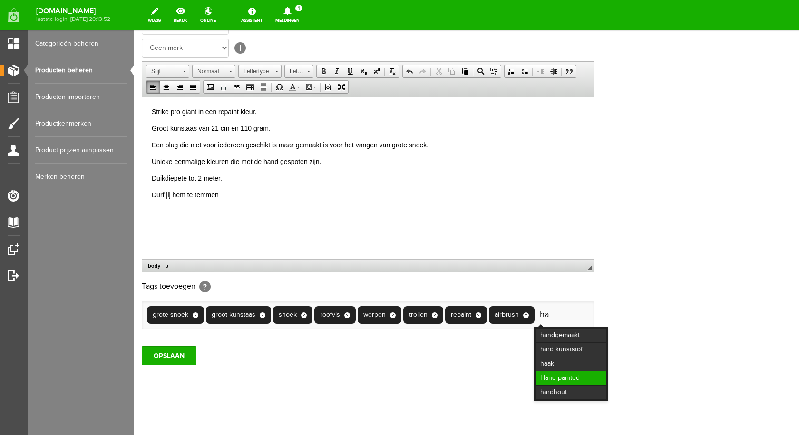
type input "ha"
click at [576, 374] on li "Hand painted" at bounding box center [571, 379] width 71 height 14
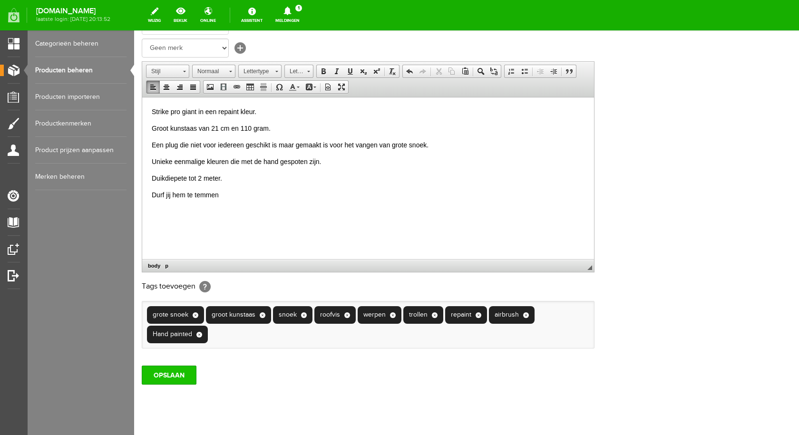
click at [182, 377] on input "OPSLAAN" at bounding box center [169, 375] width 55 height 19
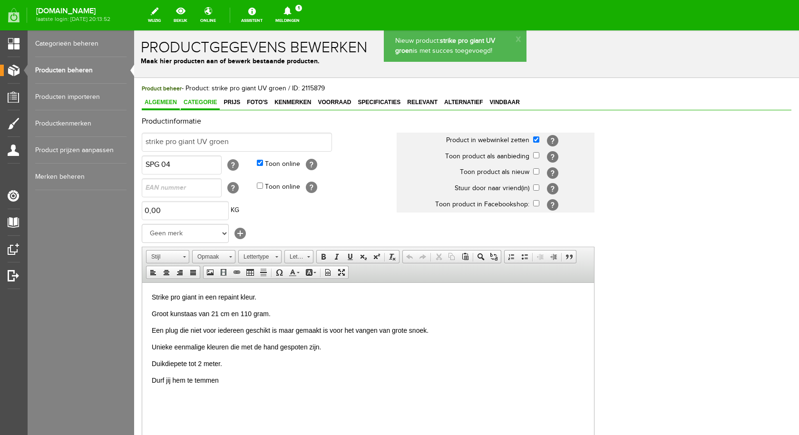
click at [209, 102] on span "Categorie" at bounding box center [200, 102] width 39 height 7
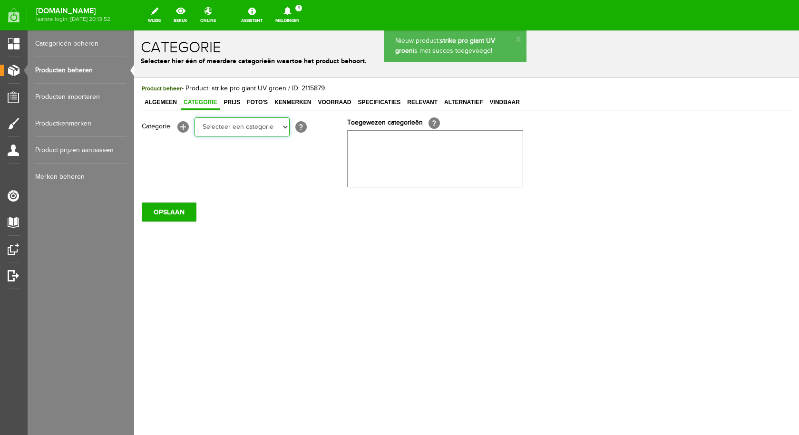
click at [246, 131] on select "Selecteer een categorie pluggen Python sheriff De schurk Swieber De Spok S-Cran…" at bounding box center [242, 126] width 95 height 19
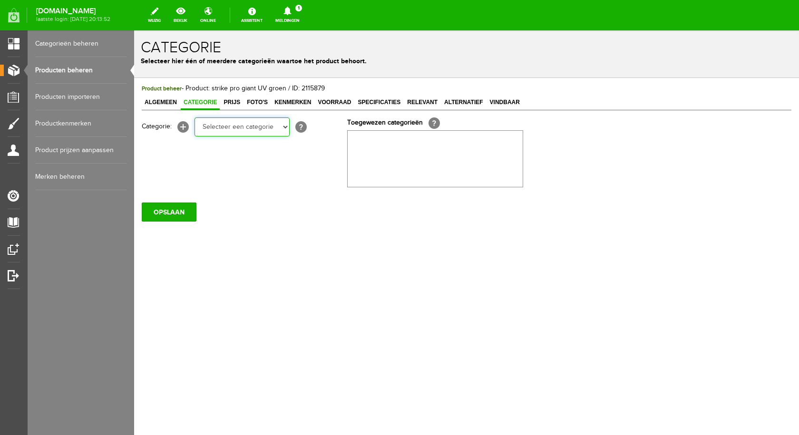
select select "282237"
click at [195, 117] on select "Selecteer een categorie pluggen Python sheriff De schurk Swieber De Spok S-Cran…" at bounding box center [242, 126] width 95 height 19
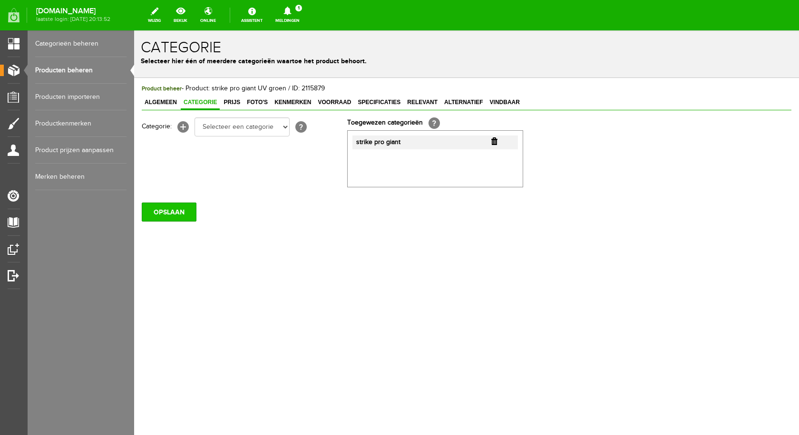
click at [180, 217] on input "OPSLAAN" at bounding box center [169, 212] width 55 height 19
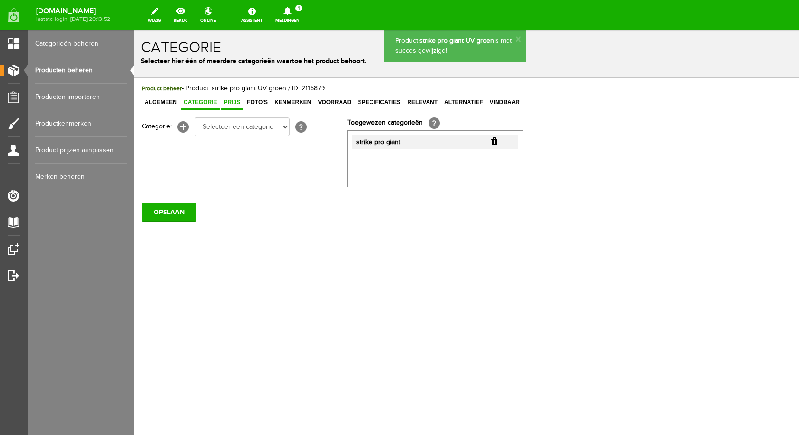
click at [236, 105] on span "Prijs" at bounding box center [232, 102] width 22 height 7
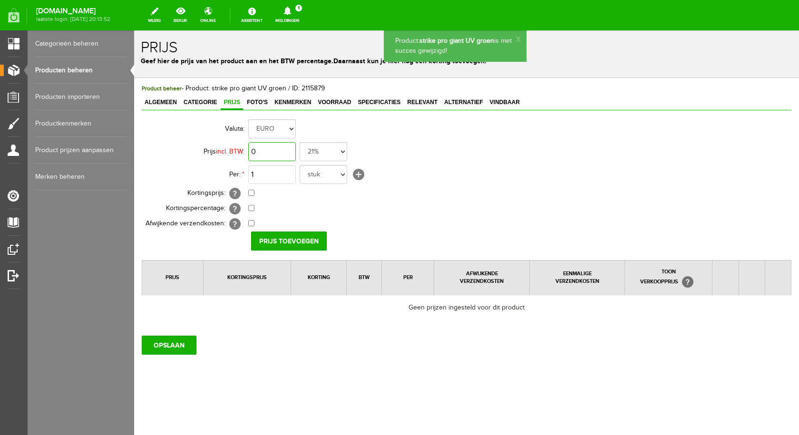
click at [280, 151] on input "0" at bounding box center [272, 151] width 48 height 19
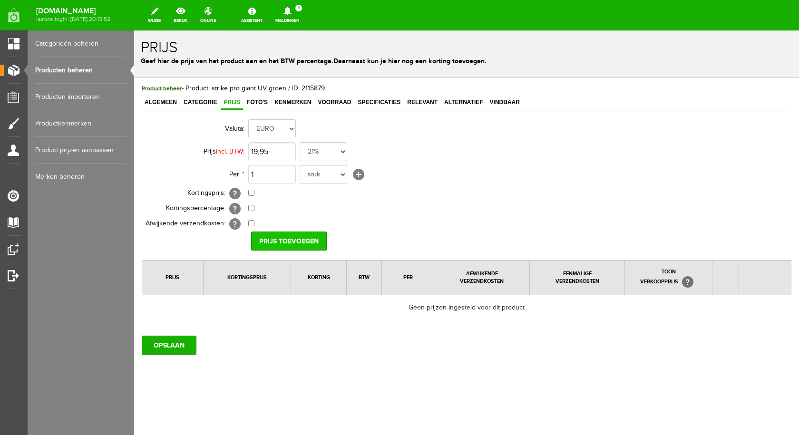
type input "€ 19,95"
click at [298, 239] on input "Prijs toevoegen" at bounding box center [289, 241] width 76 height 19
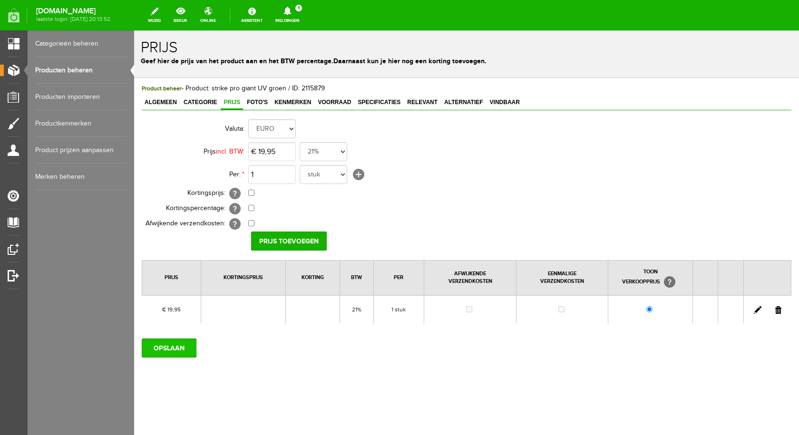
click at [186, 347] on input "OPSLAAN" at bounding box center [169, 348] width 55 height 19
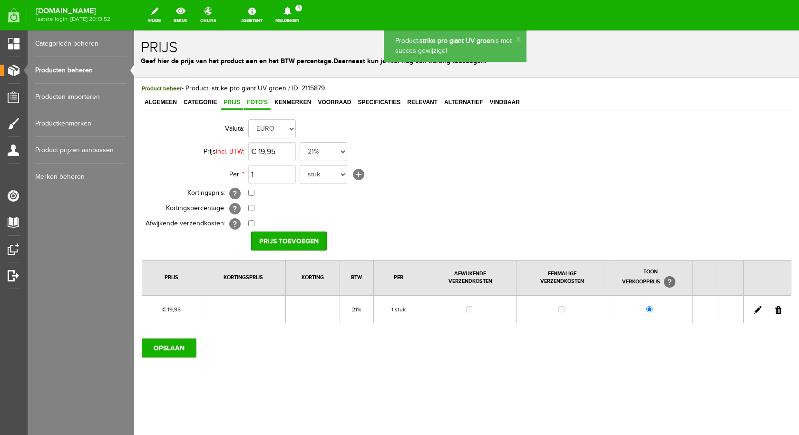
click at [259, 103] on span "Foto's" at bounding box center [257, 102] width 27 height 7
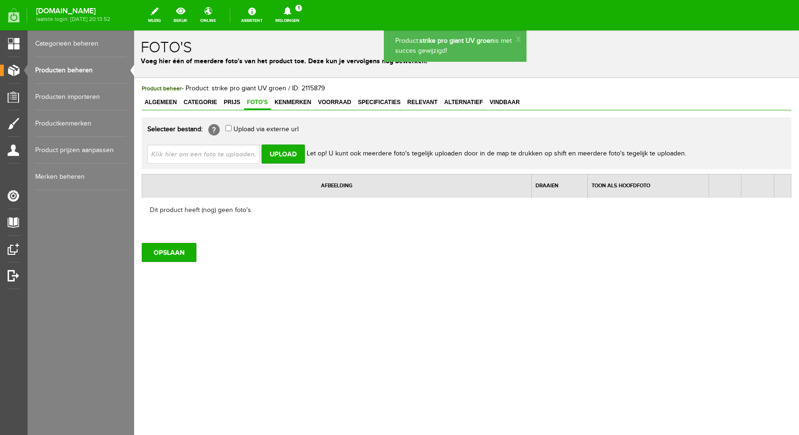
click at [242, 155] on input "file" at bounding box center [207, 154] width 120 height 18
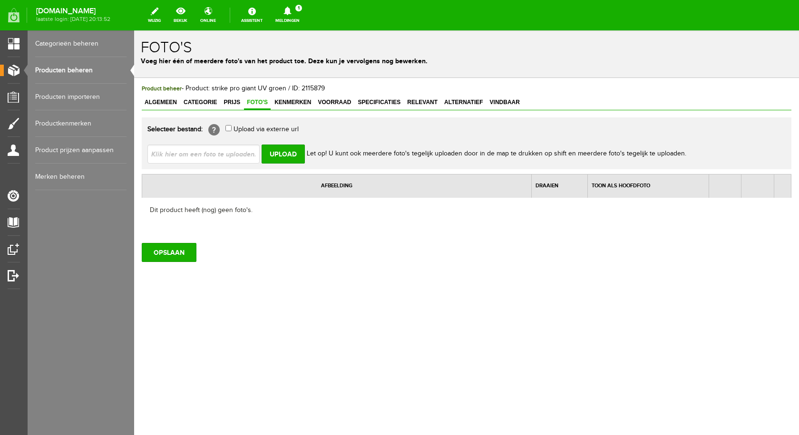
type input "C:\fakepath\strike pro giant UV groen.jpg"
type input "strike pro giant UV groen.jpg"
click at [290, 152] on input "Upload" at bounding box center [283, 154] width 43 height 19
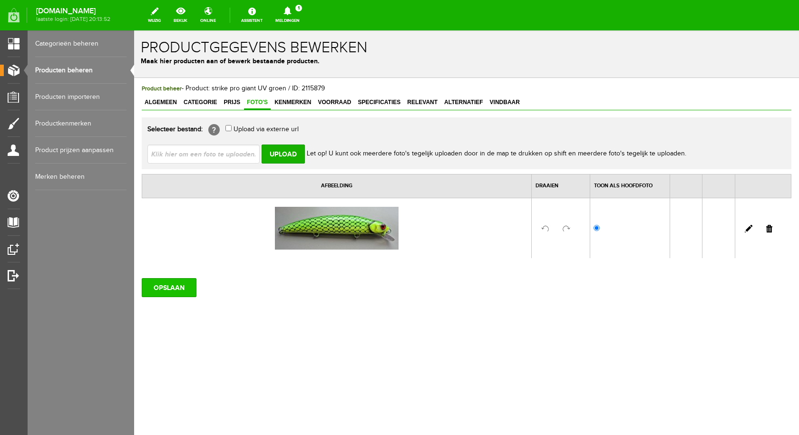
click at [167, 292] on input "OPSLAAN" at bounding box center [169, 287] width 55 height 19
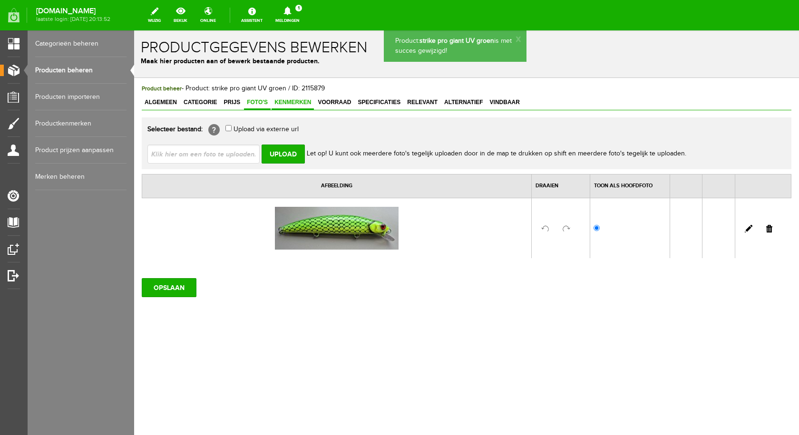
click at [301, 98] on link "Kenmerken" at bounding box center [293, 103] width 42 height 14
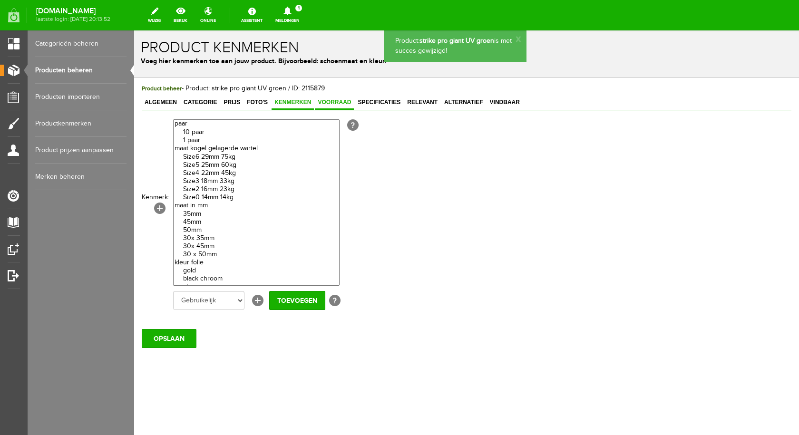
click at [326, 101] on span "Voorraad" at bounding box center [334, 102] width 39 height 7
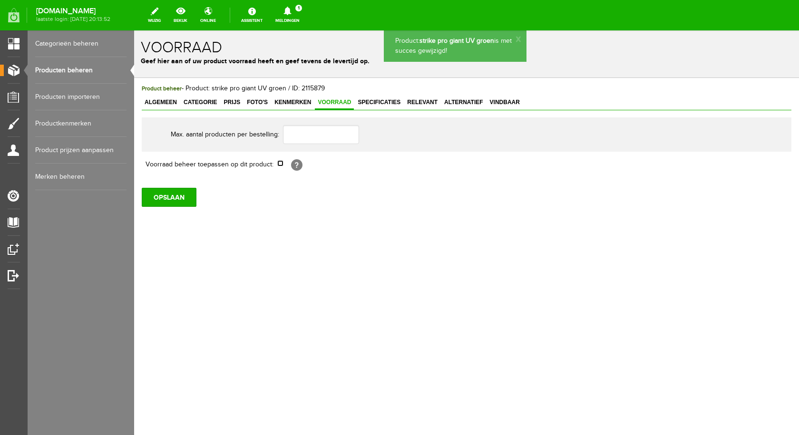
click at [278, 161] on input "checkbox" at bounding box center [280, 163] width 6 height 6
checkbox input "true"
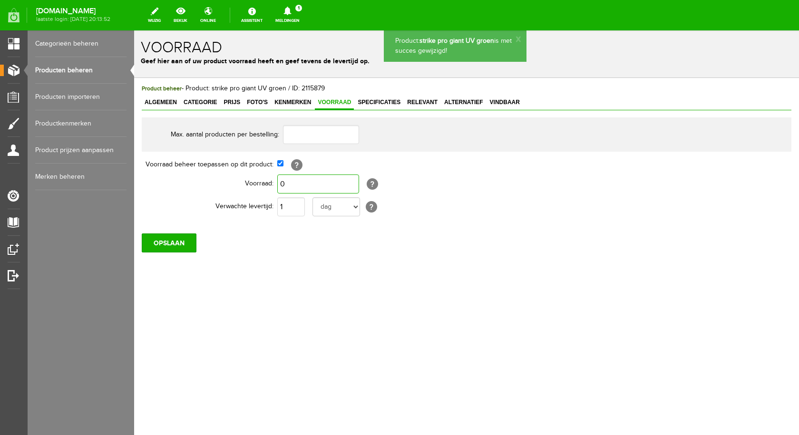
click at [289, 186] on input "0" at bounding box center [318, 184] width 82 height 19
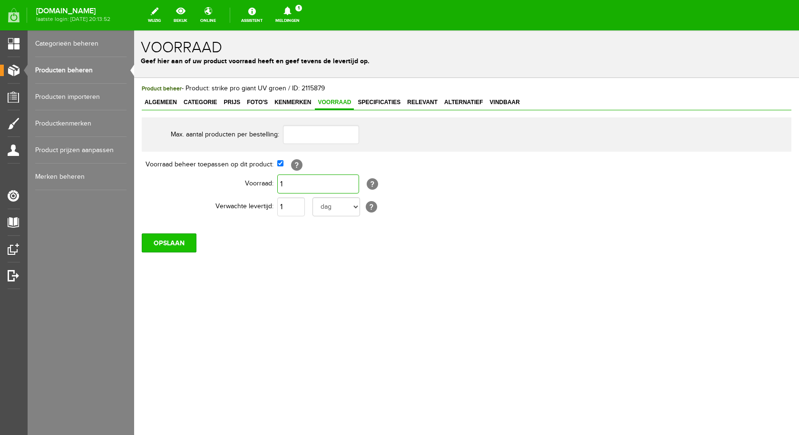
type input "1"
click at [165, 246] on input "OPSLAAN" at bounding box center [169, 243] width 55 height 19
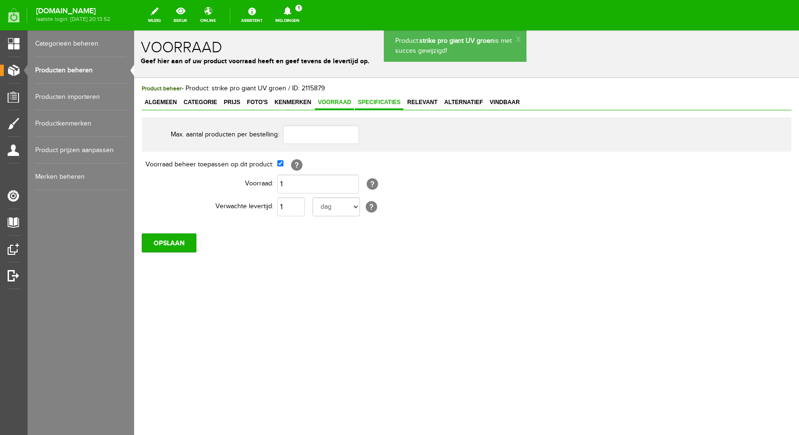
click at [367, 101] on span "Specificaties" at bounding box center [379, 102] width 49 height 7
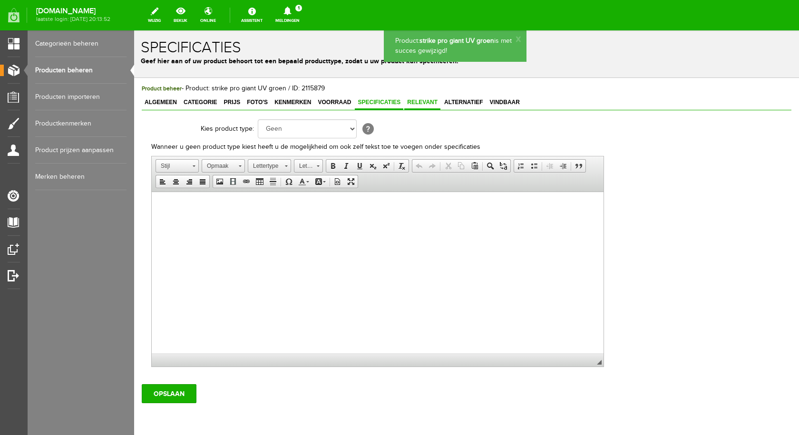
click at [411, 100] on span "Relevant" at bounding box center [422, 102] width 36 height 7
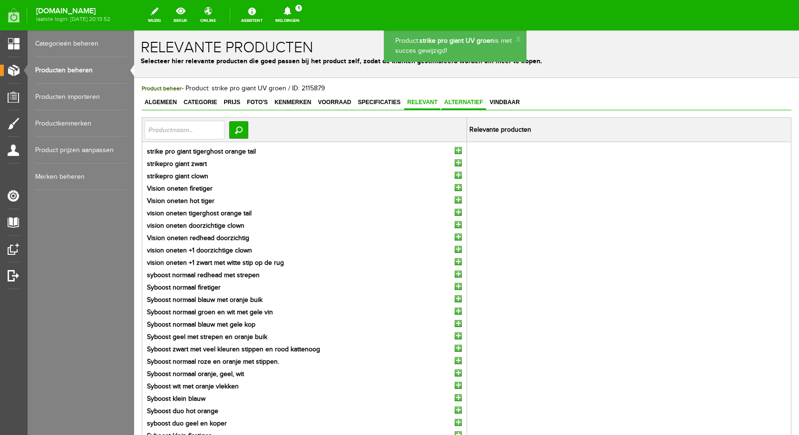
click at [460, 102] on span "Alternatief" at bounding box center [463, 102] width 45 height 7
click at [494, 101] on span "Vindbaar" at bounding box center [505, 102] width 36 height 7
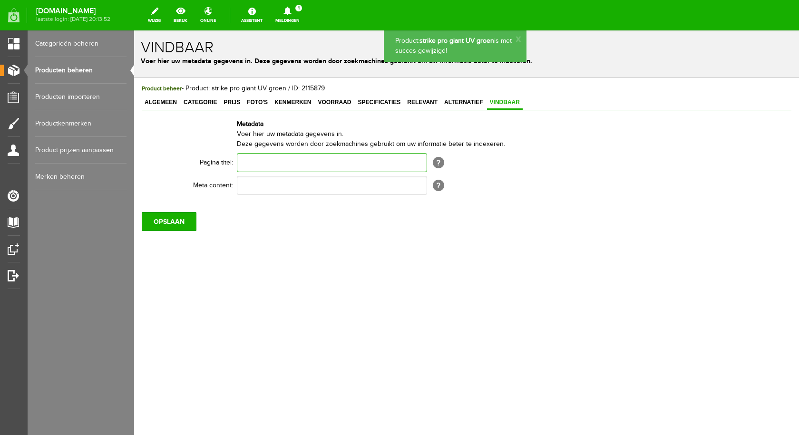
click at [306, 159] on input "text" at bounding box center [332, 162] width 190 height 19
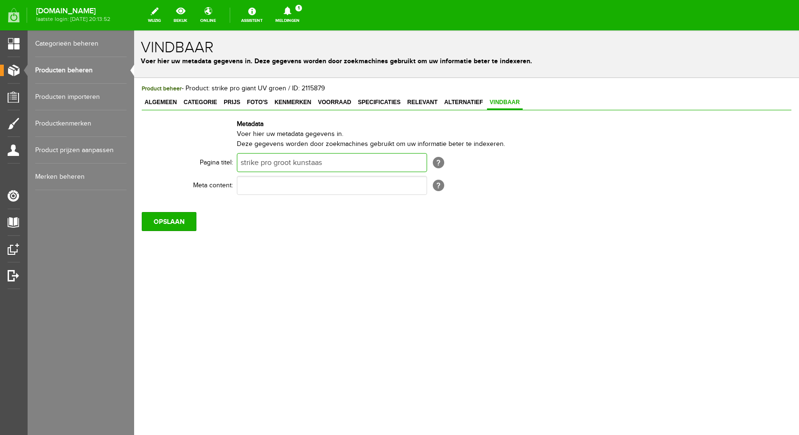
type input "strike pro groot kunstaas"
click at [277, 191] on input "text" at bounding box center [332, 185] width 190 height 19
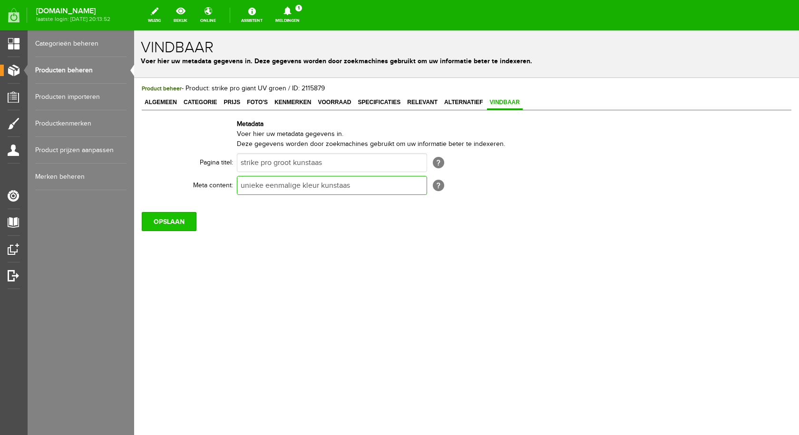
type input "unieke eenmalige kleur kunstaas"
click at [167, 228] on input "OPSLAAN" at bounding box center [169, 221] width 55 height 19
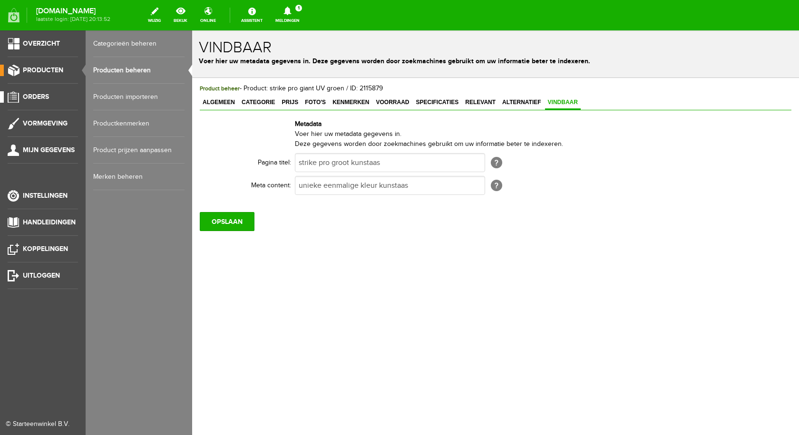
click at [47, 95] on span "Orders" at bounding box center [36, 97] width 26 height 8
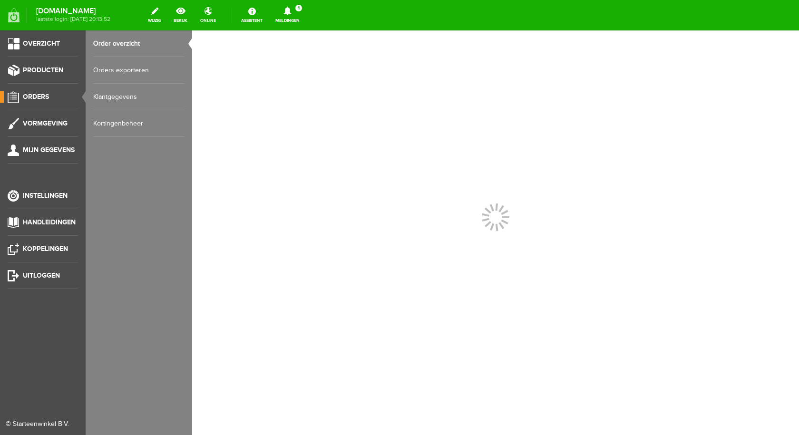
click at [127, 36] on link "Order overzicht" at bounding box center [138, 43] width 91 height 27
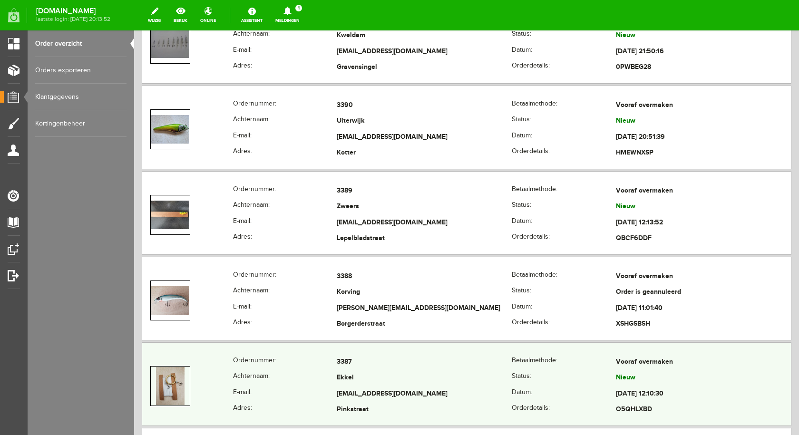
scroll to position [809, 0]
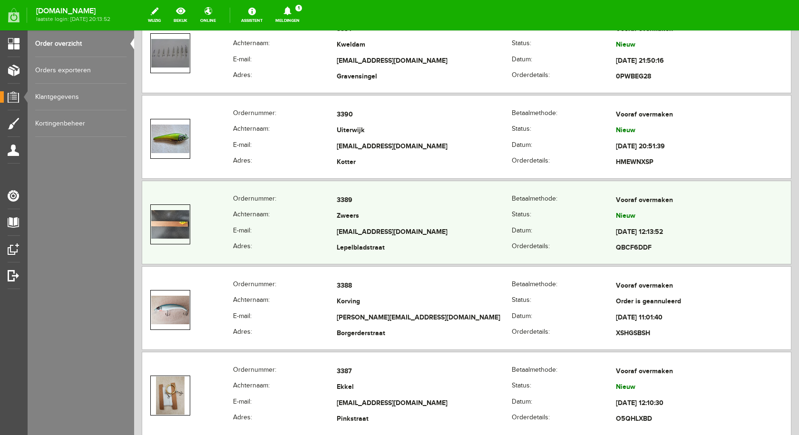
click at [345, 218] on td "Zweers" at bounding box center [424, 217] width 175 height 16
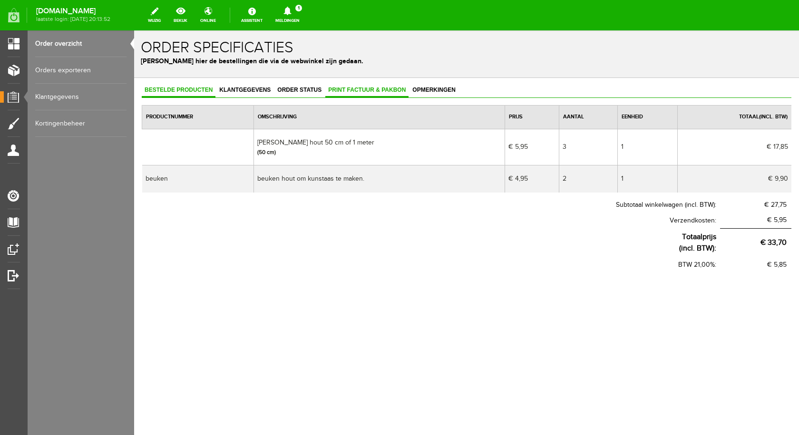
click at [353, 87] on span "Print factuur & pakbon" at bounding box center [366, 90] width 83 height 7
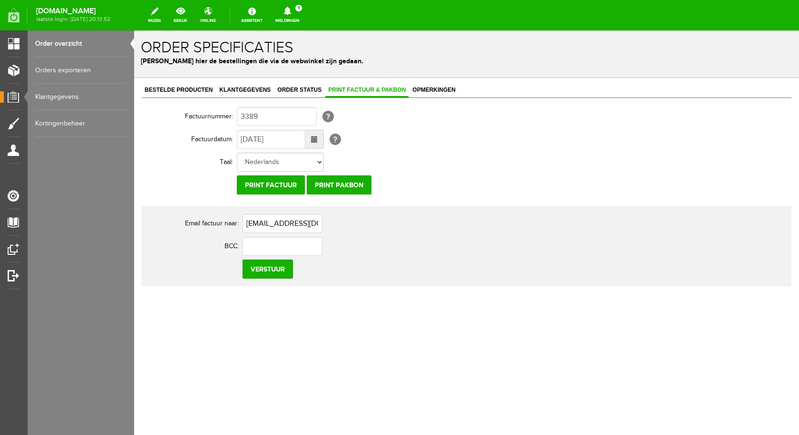
click at [316, 141] on span at bounding box center [314, 139] width 7 height 7
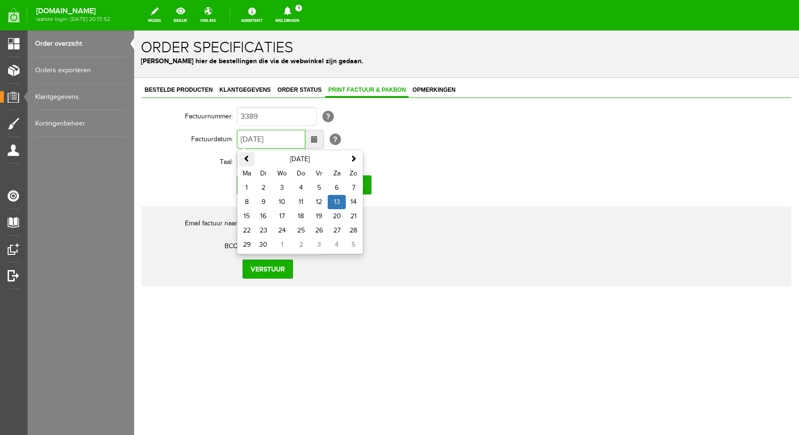
click at [248, 158] on span at bounding box center [247, 158] width 7 height 7
click at [353, 217] on td "17" at bounding box center [353, 216] width 15 height 14
type input "[DATE]"
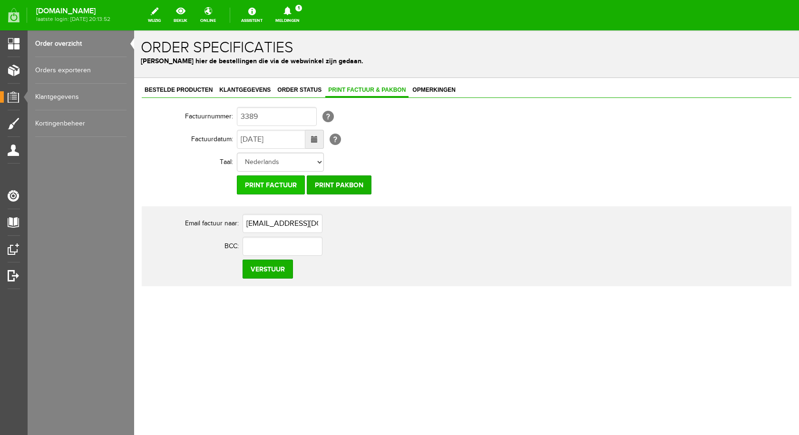
click at [269, 184] on input "Print factuur" at bounding box center [271, 185] width 68 height 19
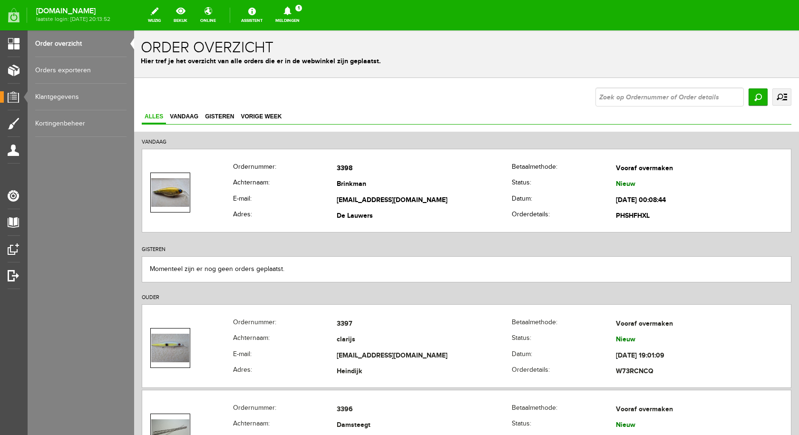
scroll to position [809, 0]
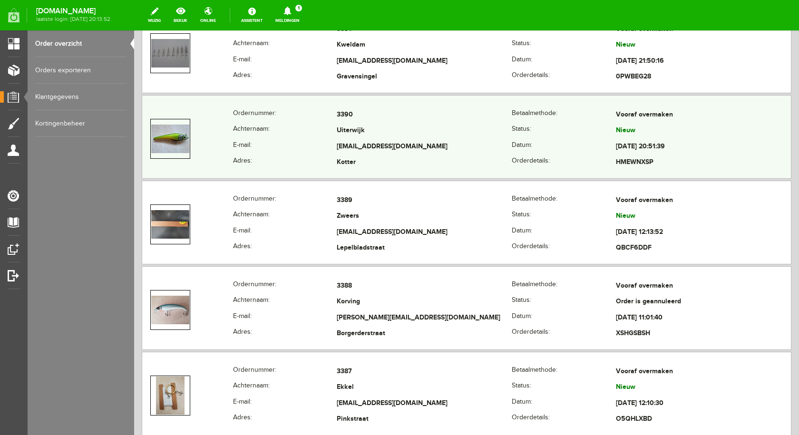
click at [339, 116] on td "3390" at bounding box center [424, 115] width 175 height 16
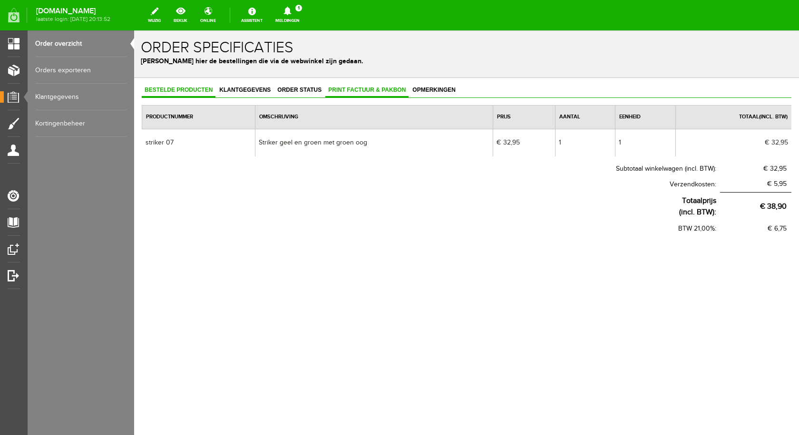
click at [365, 92] on span "Print factuur & pakbon" at bounding box center [366, 90] width 83 height 7
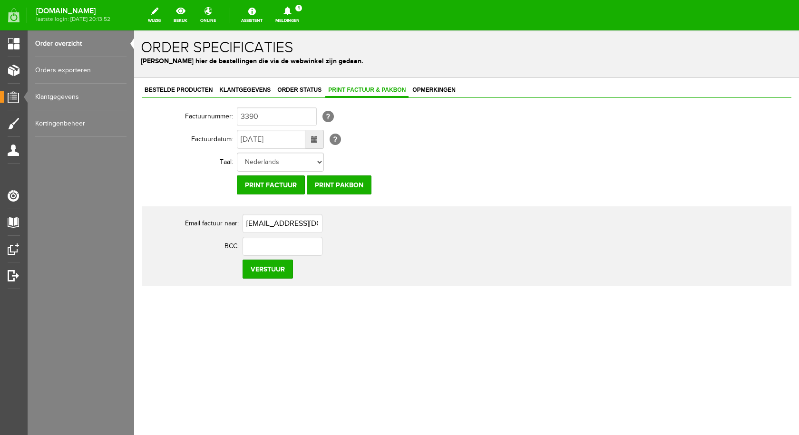
click at [320, 140] on span at bounding box center [314, 139] width 19 height 19
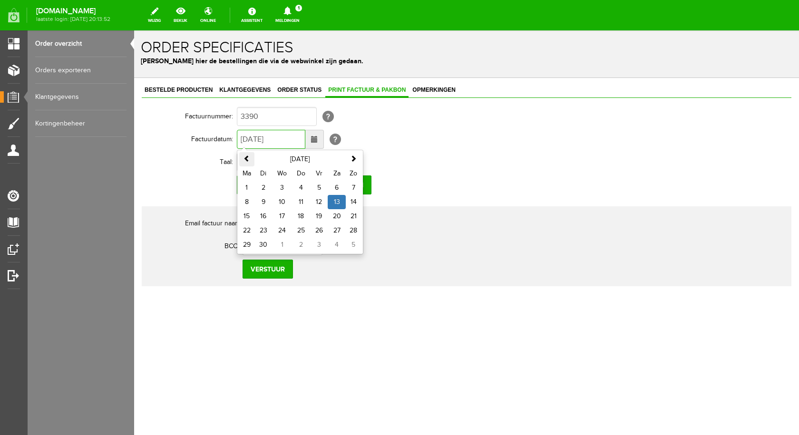
click at [249, 161] on span at bounding box center [247, 158] width 7 height 7
click at [318, 245] on td "29" at bounding box center [319, 245] width 18 height 14
type input "[DATE]"
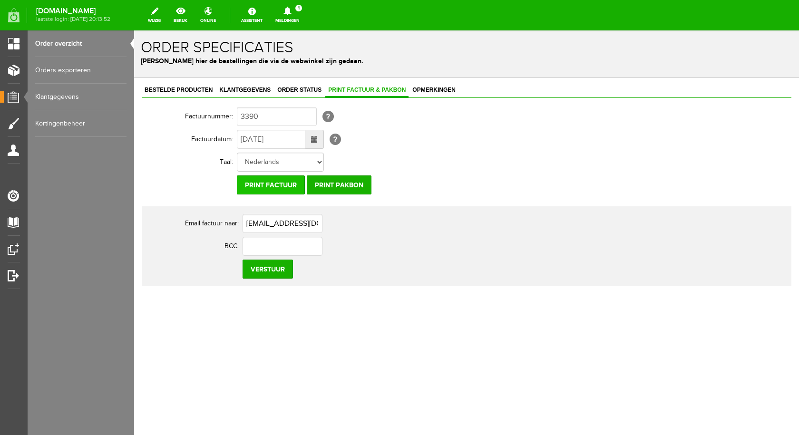
click at [273, 181] on input "Print factuur" at bounding box center [271, 185] width 68 height 19
click at [74, 42] on link "Order overzicht" at bounding box center [80, 43] width 91 height 27
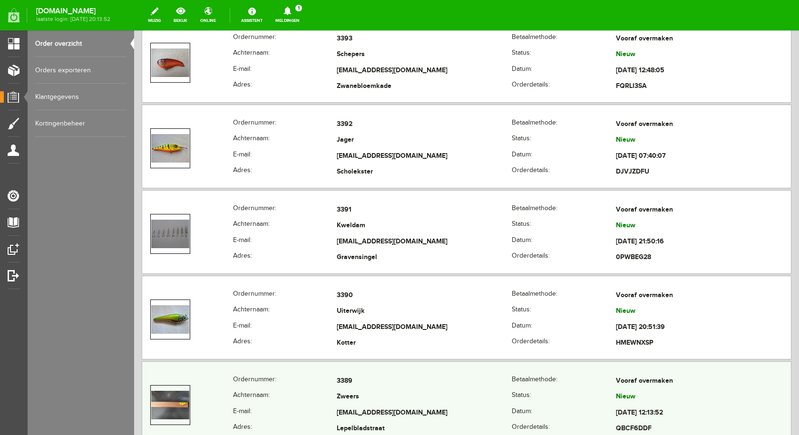
scroll to position [714, 0]
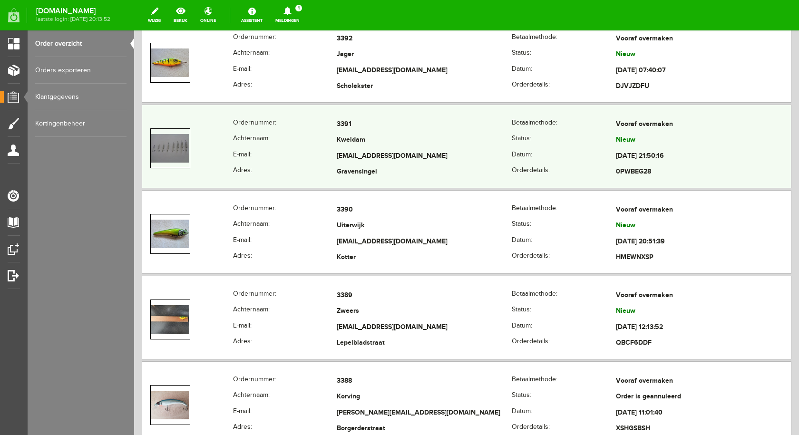
click at [357, 138] on td "Kweldam" at bounding box center [424, 141] width 175 height 16
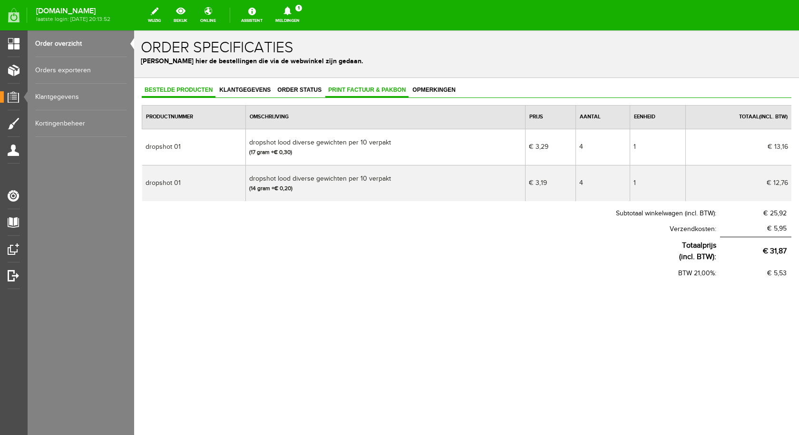
click at [382, 94] on link "Print factuur & pakbon" at bounding box center [366, 91] width 83 height 14
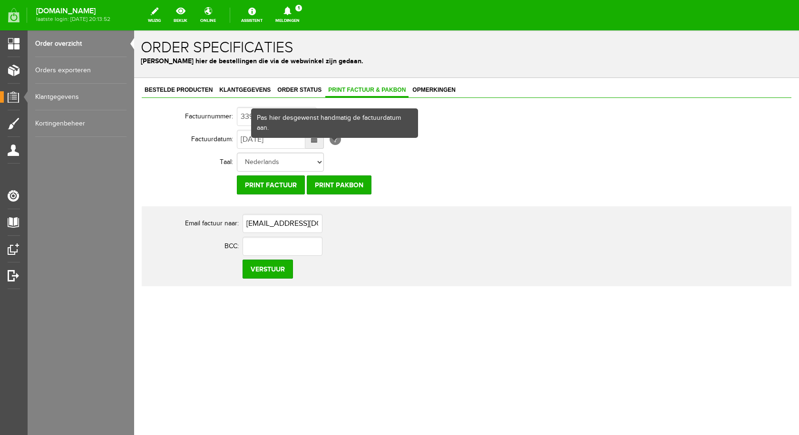
click at [316, 137] on div "Pas hier desgewenst handmatig de factuurdatum aan." at bounding box center [334, 123] width 165 height 28
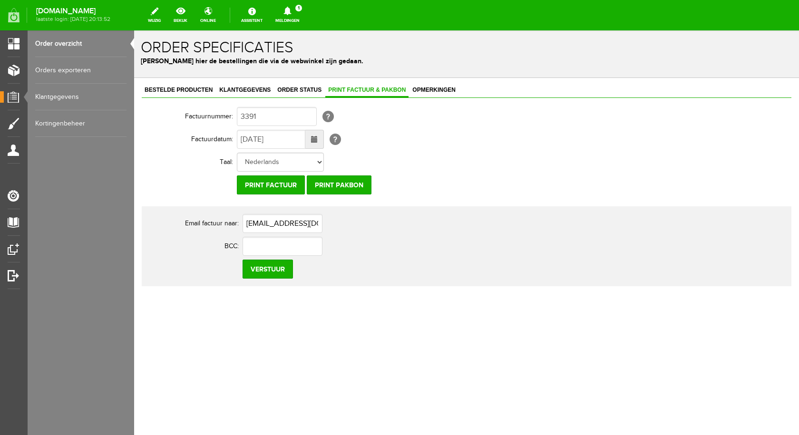
click at [315, 139] on span at bounding box center [314, 139] width 7 height 7
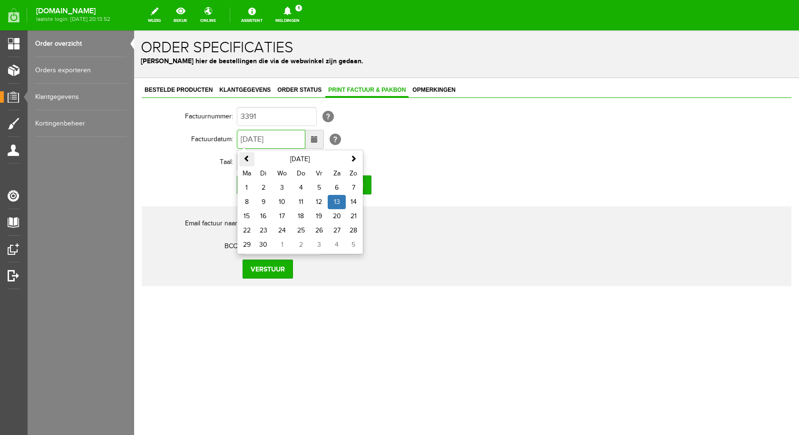
click at [248, 158] on span at bounding box center [247, 158] width 7 height 7
click at [357, 246] on td "31" at bounding box center [353, 245] width 15 height 14
type input "[DATE]"
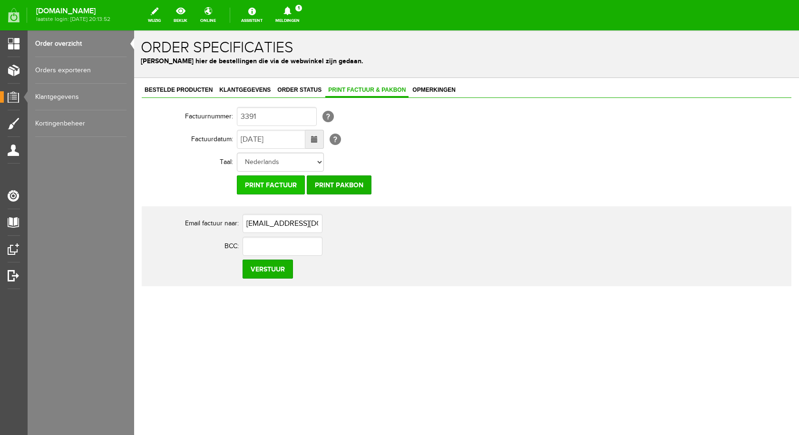
click at [274, 183] on input "Print factuur" at bounding box center [271, 185] width 68 height 19
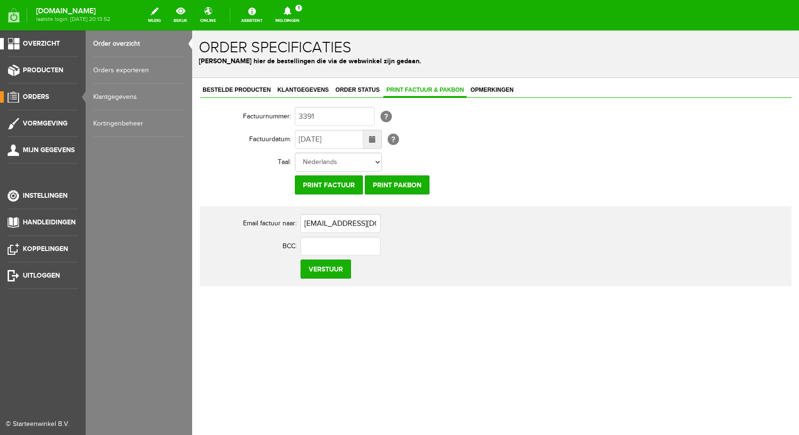
click at [33, 40] on span "Overzicht" at bounding box center [41, 43] width 37 height 8
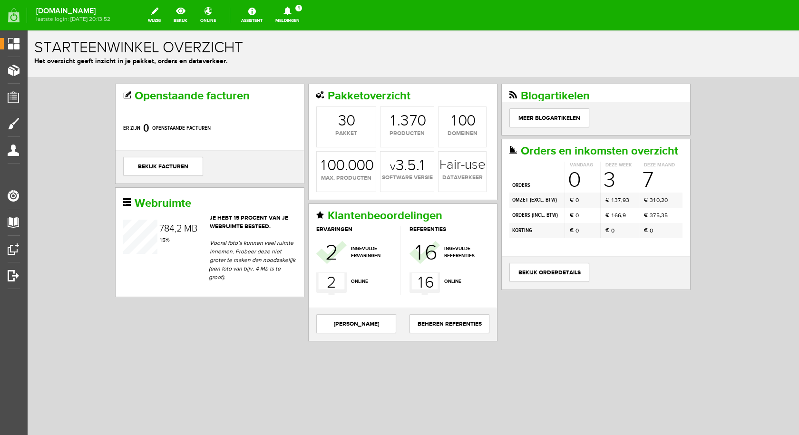
click at [213, 95] on h2 "Openstaande facturen" at bounding box center [209, 96] width 173 height 12
click at [159, 168] on link "bekijk facturen" at bounding box center [163, 166] width 80 height 19
